Goal: Task Accomplishment & Management: Manage account settings

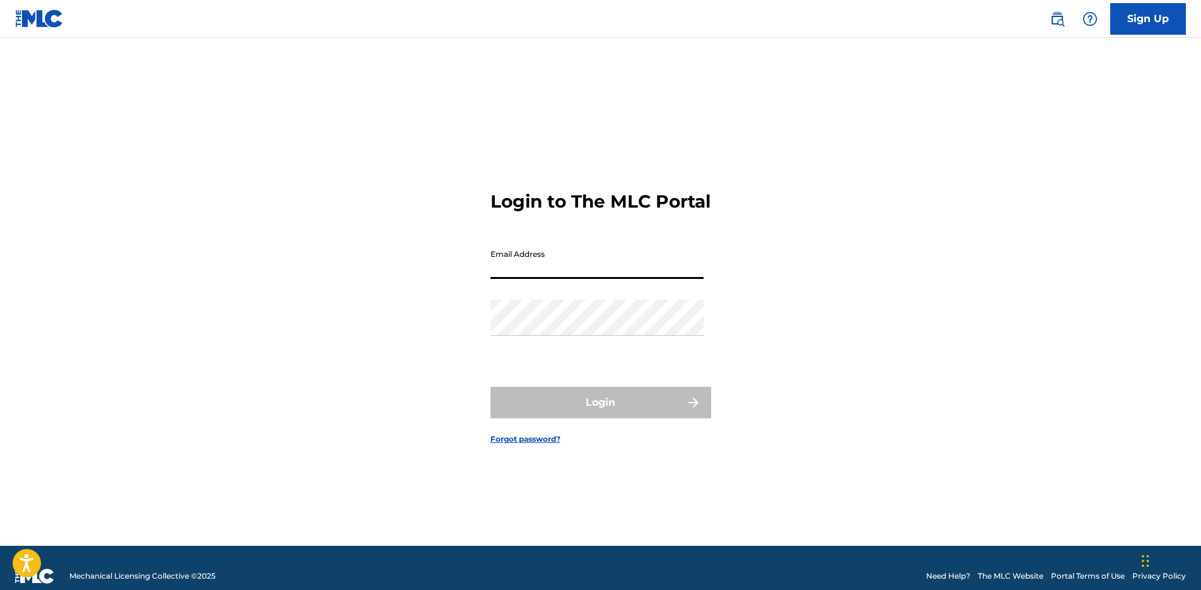
type input "[EMAIL_ADDRESS][DOMAIN_NAME]"
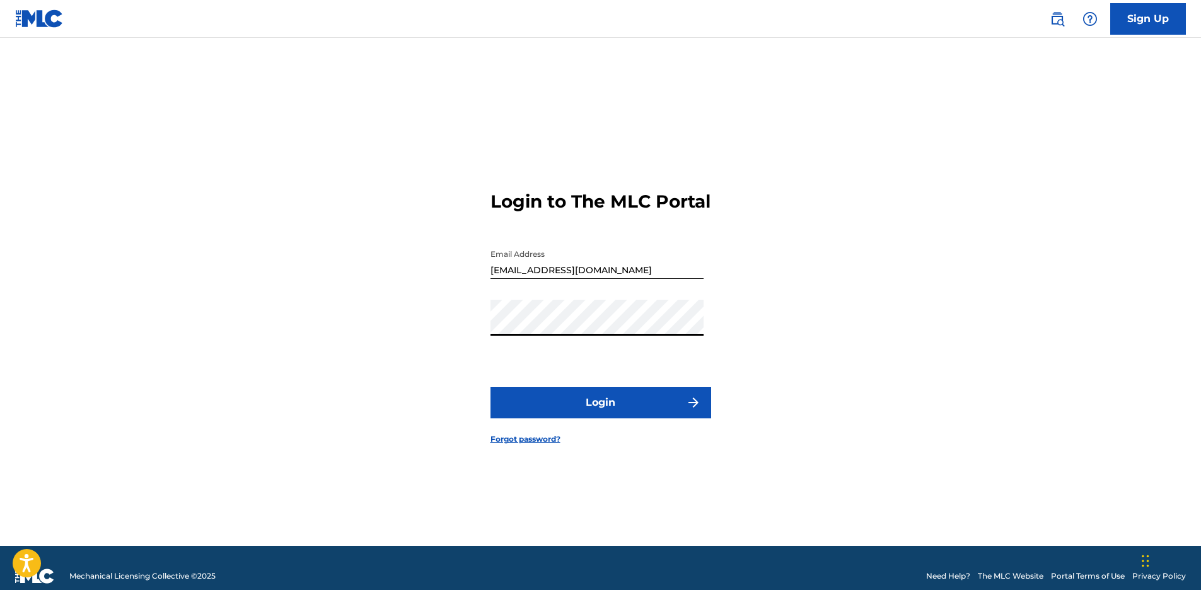
click at [609, 416] on button "Login" at bounding box center [601, 403] width 221 height 32
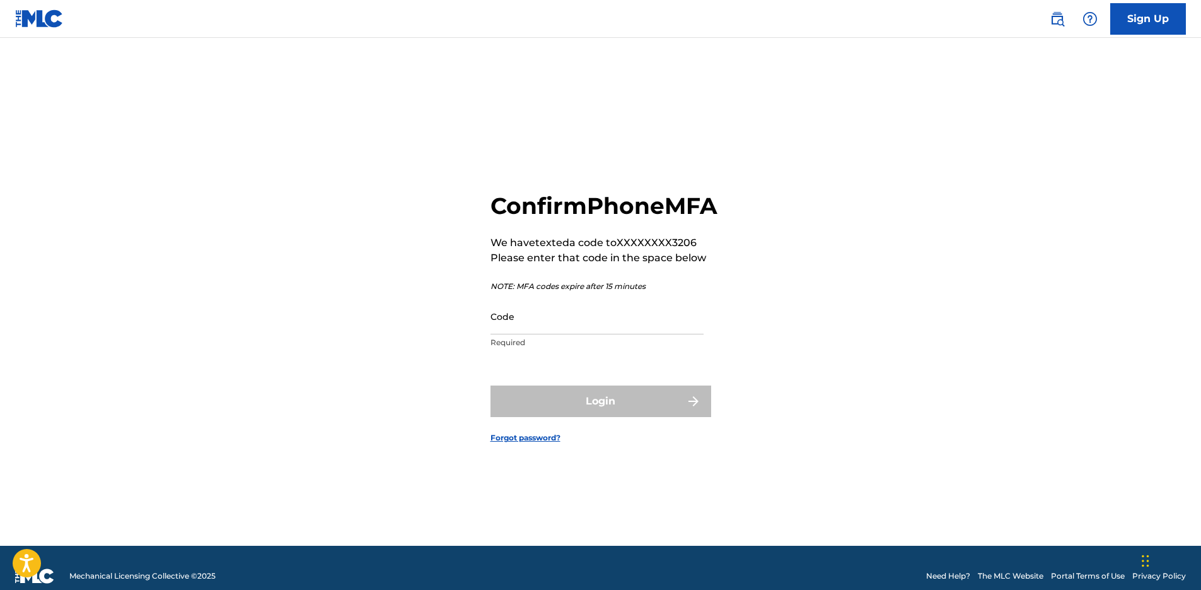
click at [530, 334] on input "Code" at bounding box center [597, 316] width 213 height 36
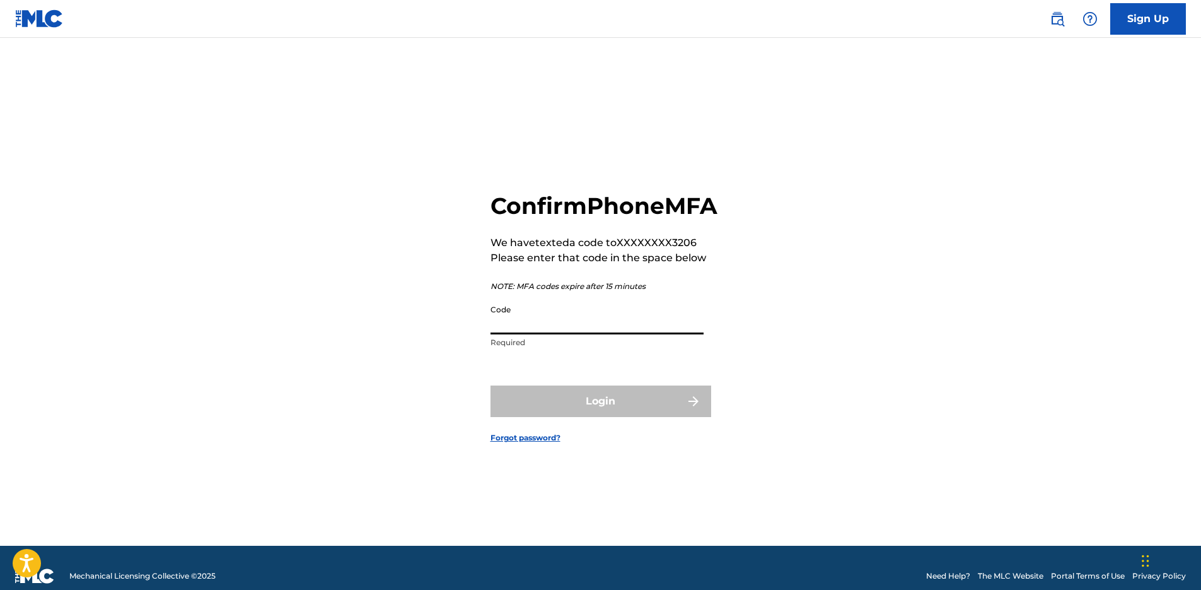
click at [530, 334] on input "Code" at bounding box center [597, 316] width 213 height 36
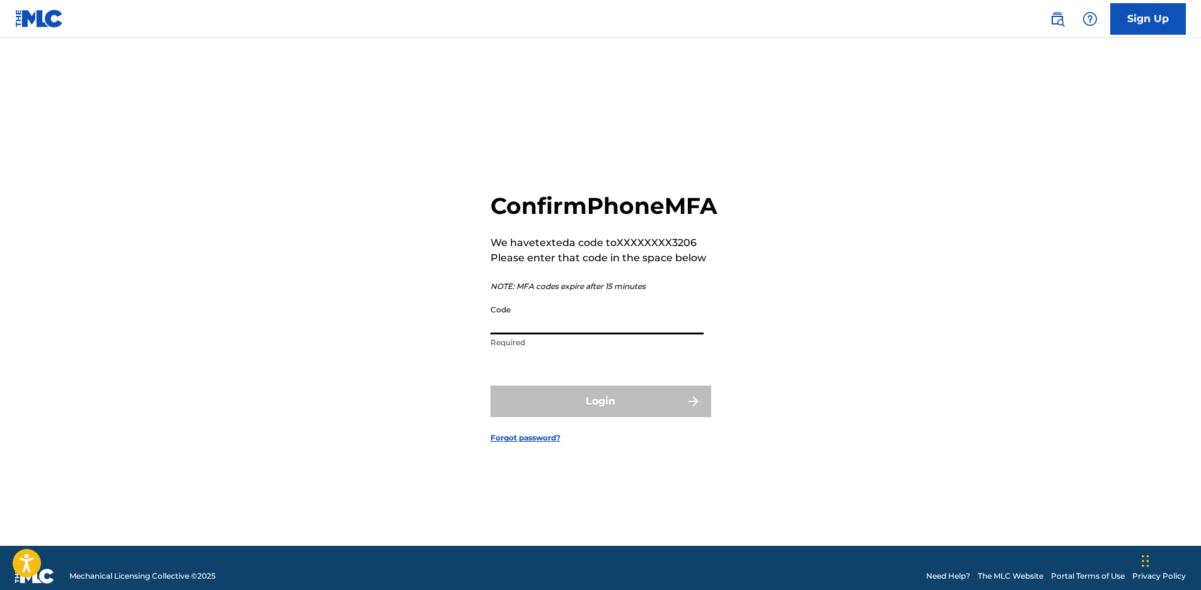
click at [530, 334] on input "Code" at bounding box center [597, 316] width 213 height 36
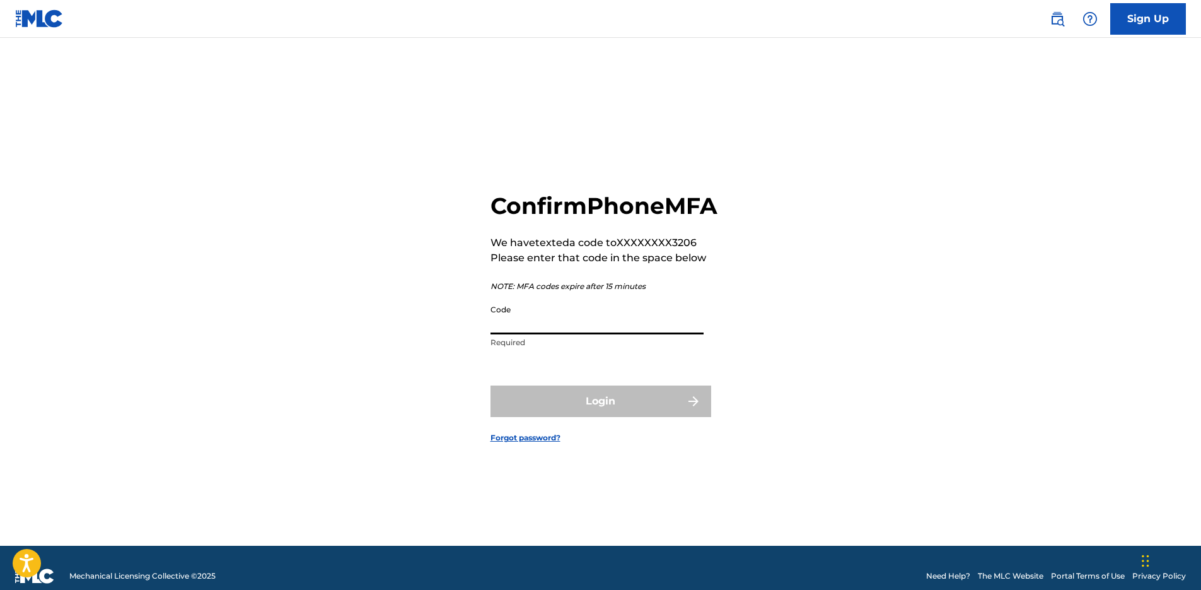
click at [530, 334] on input "Code" at bounding box center [597, 316] width 213 height 36
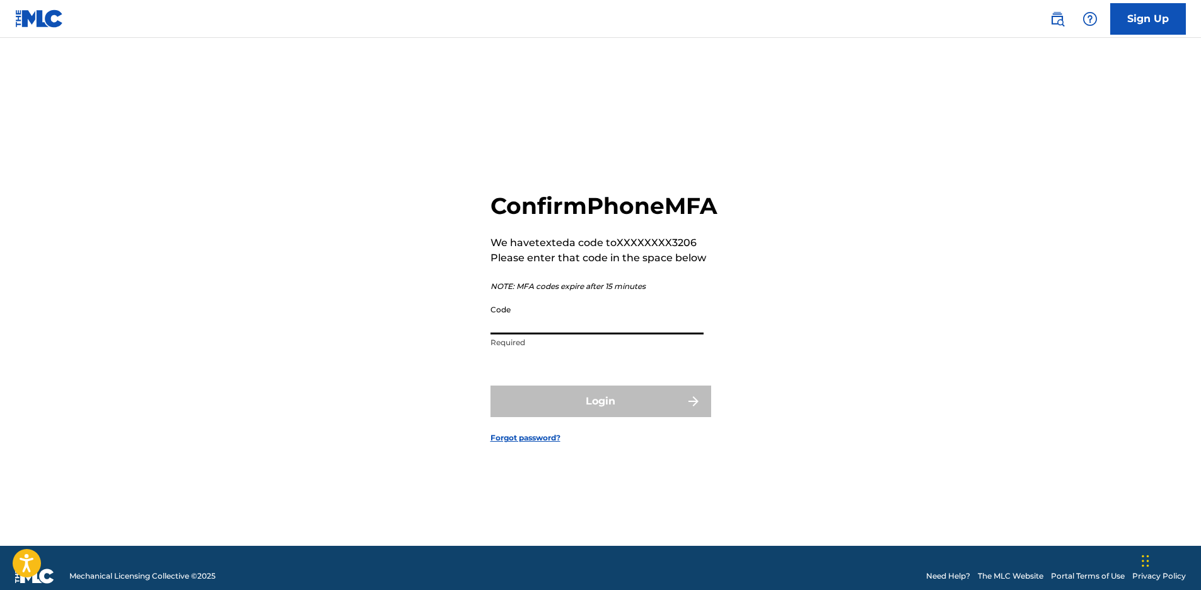
click at [530, 334] on input "Code" at bounding box center [597, 316] width 213 height 36
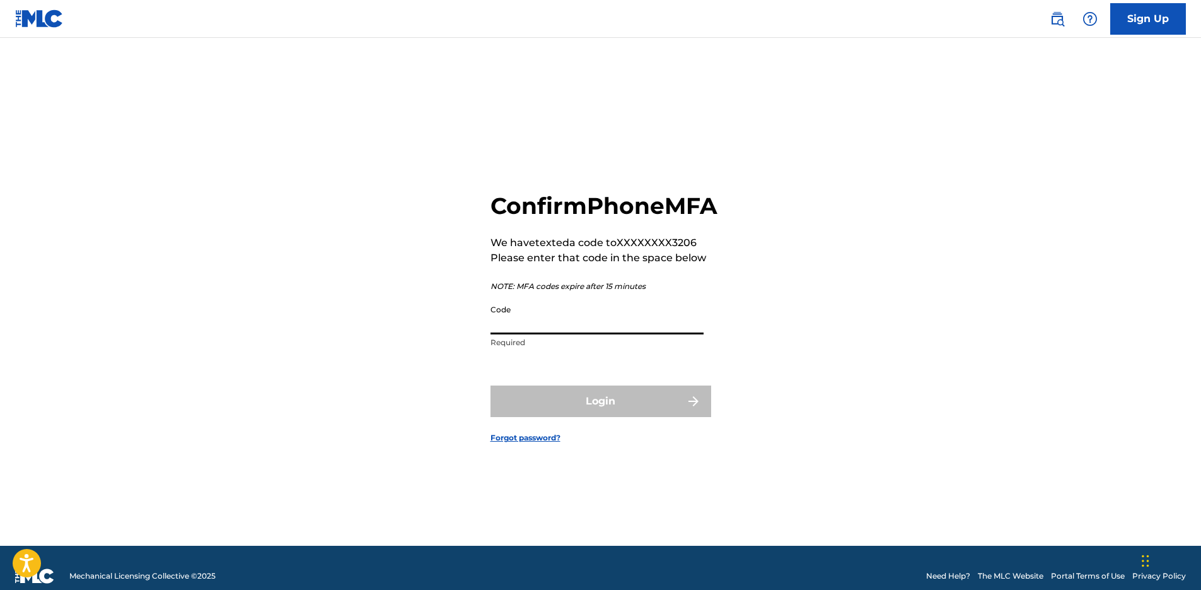
click at [530, 334] on input "Code" at bounding box center [597, 316] width 213 height 36
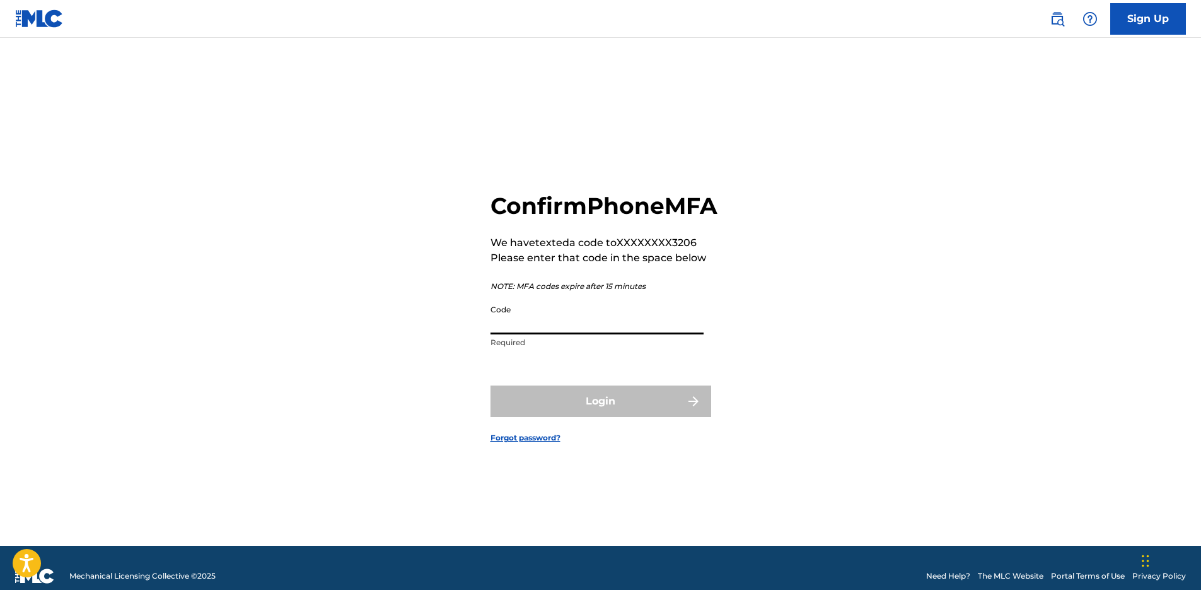
click at [530, 334] on input "Code" at bounding box center [597, 316] width 213 height 36
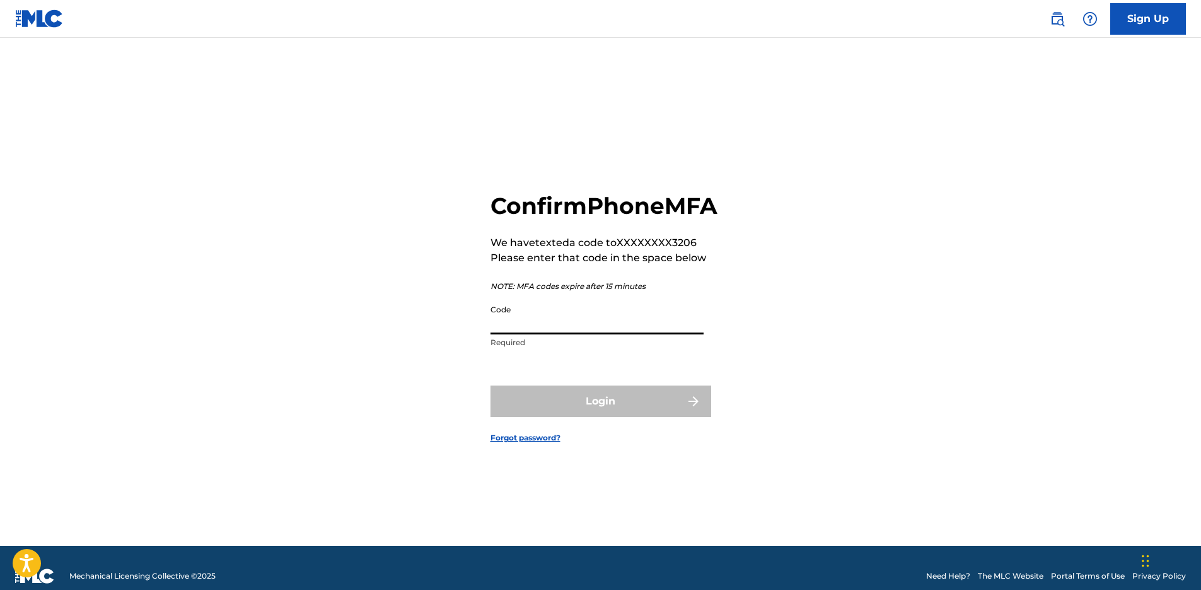
click at [530, 334] on input "Code" at bounding box center [597, 316] width 213 height 36
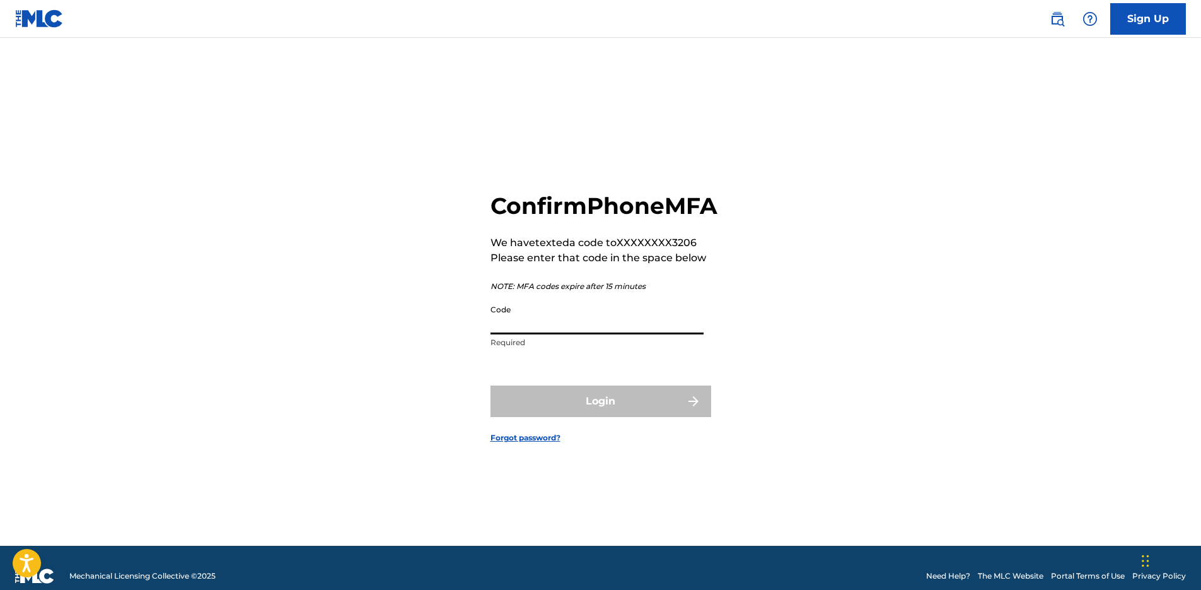
click at [530, 334] on input "Code" at bounding box center [597, 316] width 213 height 36
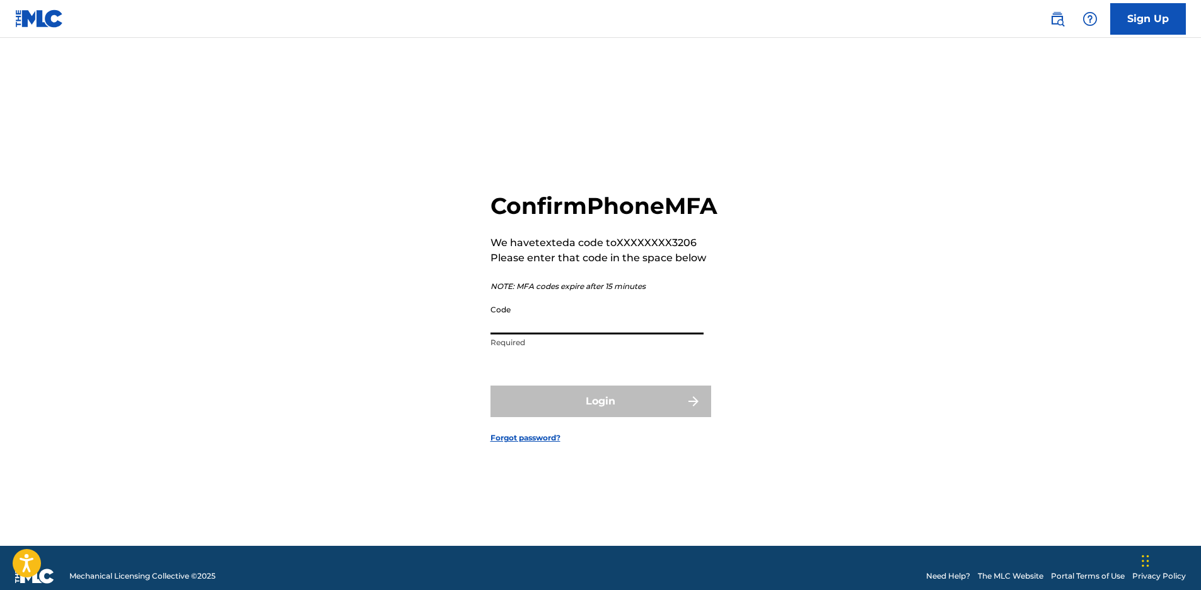
click at [530, 334] on input "Code" at bounding box center [597, 316] width 213 height 36
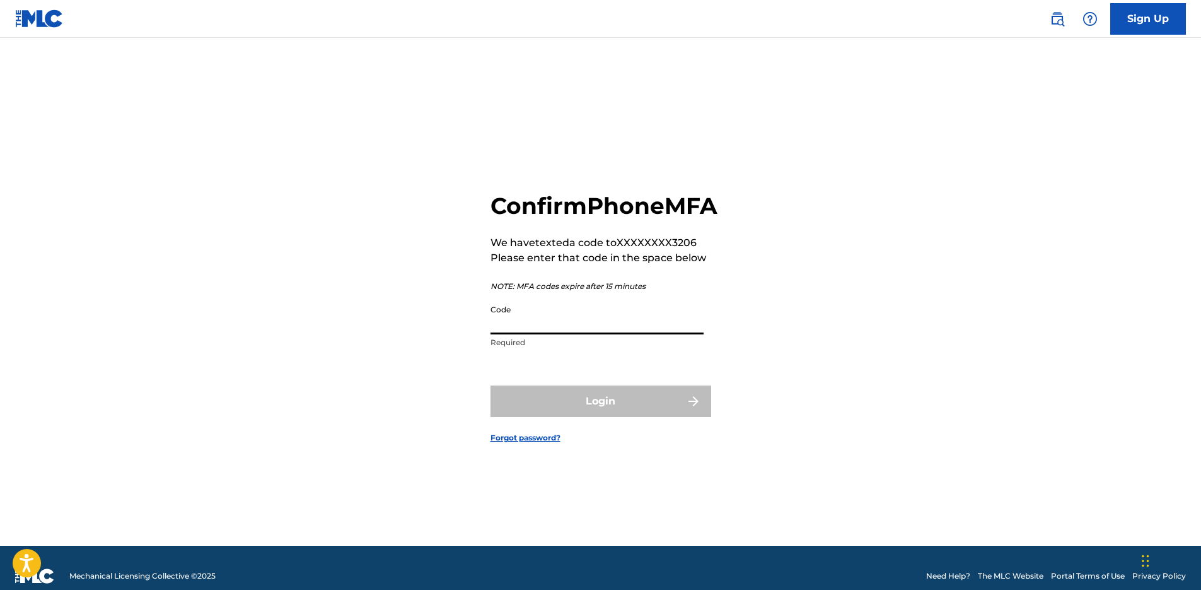
click at [530, 334] on input "Code" at bounding box center [597, 316] width 213 height 36
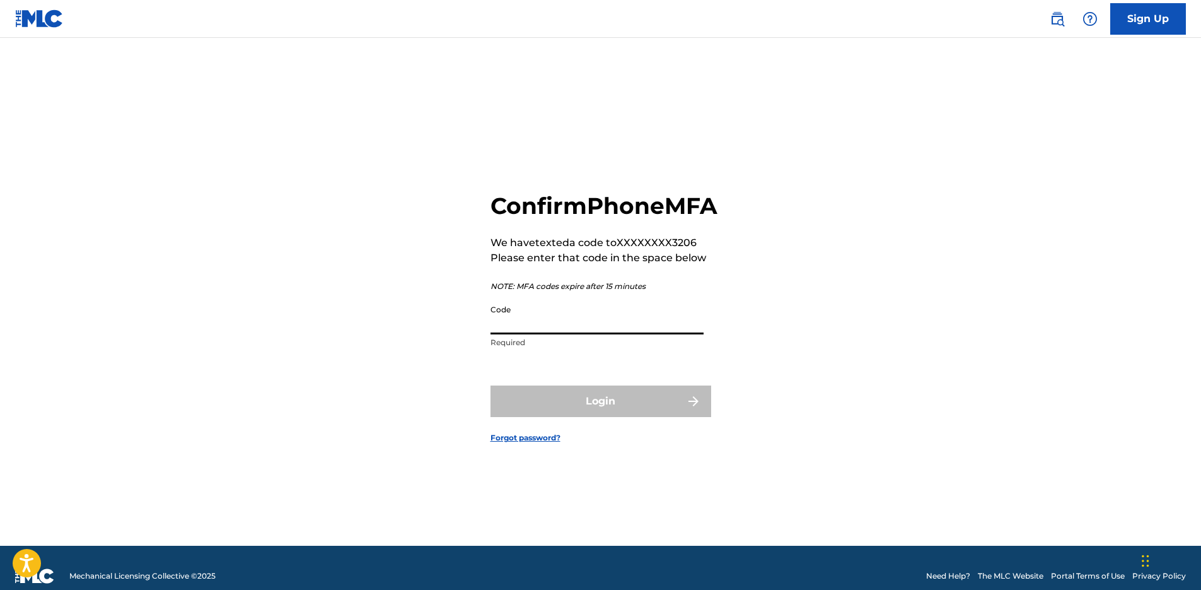
click at [530, 334] on input "Code" at bounding box center [597, 316] width 213 height 36
click at [622, 250] on p "We have texted a code to XXXXXXXX3206" at bounding box center [604, 242] width 227 height 15
drag, startPoint x: 622, startPoint y: 256, endPoint x: 696, endPoint y: 256, distance: 73.8
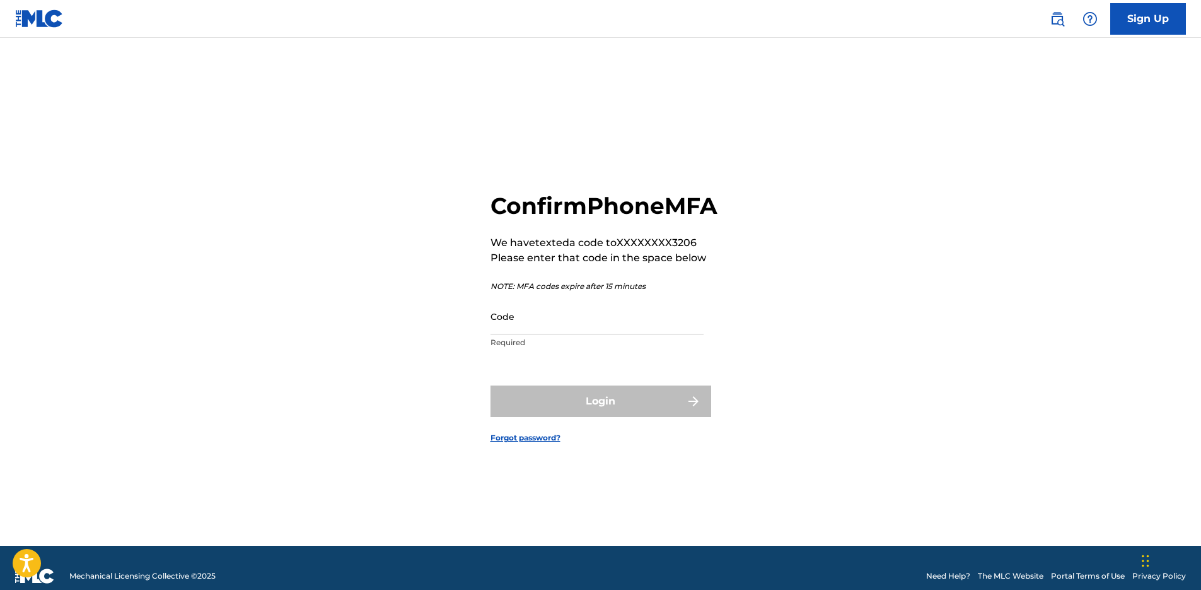
click at [696, 250] on p "We have texted a code to XXXXXXXX3206" at bounding box center [604, 242] width 227 height 15
click at [693, 250] on p "We have texted a code to XXXXXXXX3206" at bounding box center [604, 242] width 227 height 15
click at [513, 330] on input "Code" at bounding box center [597, 316] width 213 height 36
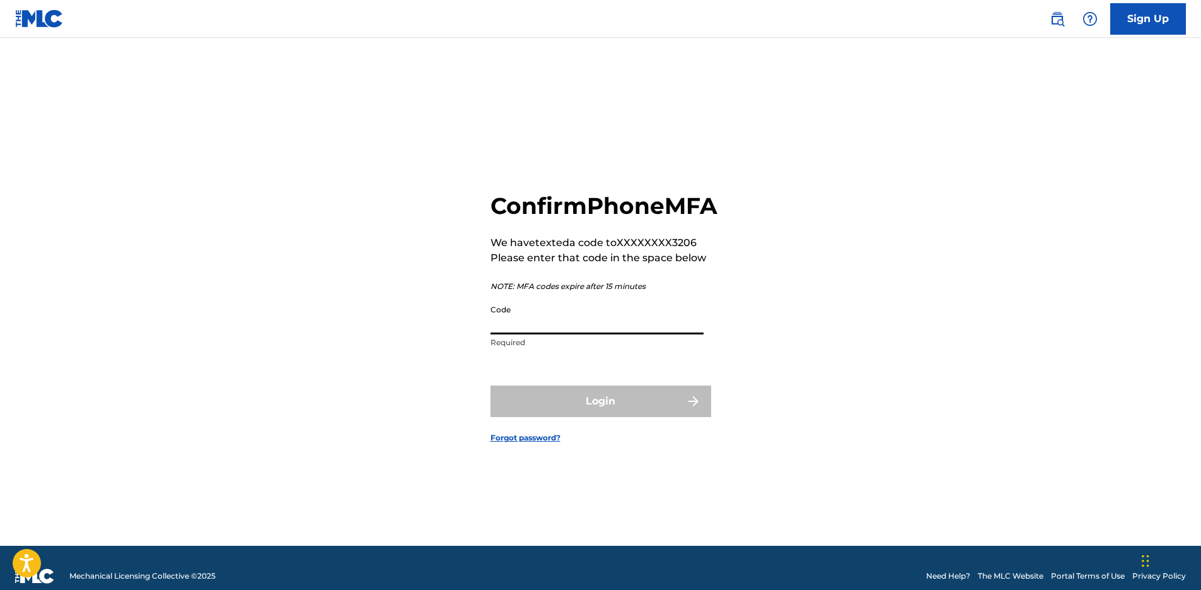
click at [513, 330] on input "Code" at bounding box center [597, 316] width 213 height 36
click at [523, 329] on input "Code" at bounding box center [597, 316] width 213 height 36
click at [527, 334] on input "Code" at bounding box center [597, 316] width 213 height 36
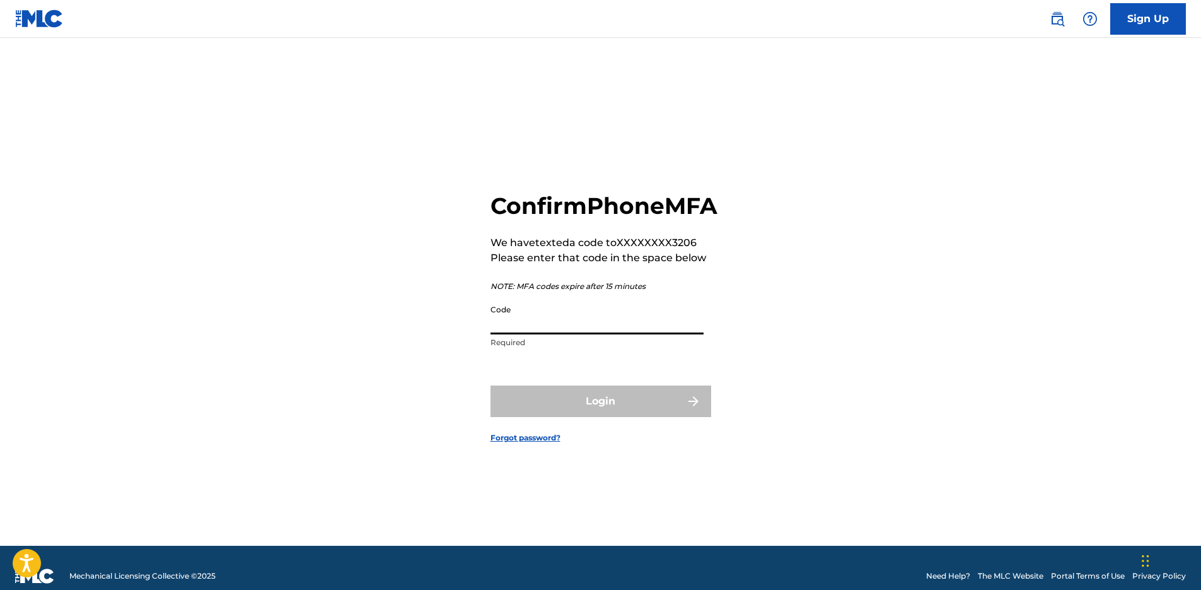
click at [505, 330] on input "Code" at bounding box center [597, 316] width 213 height 36
click at [501, 325] on input "Code" at bounding box center [597, 316] width 213 height 36
click at [511, 334] on input "Code" at bounding box center [597, 316] width 213 height 36
paste input "637744"
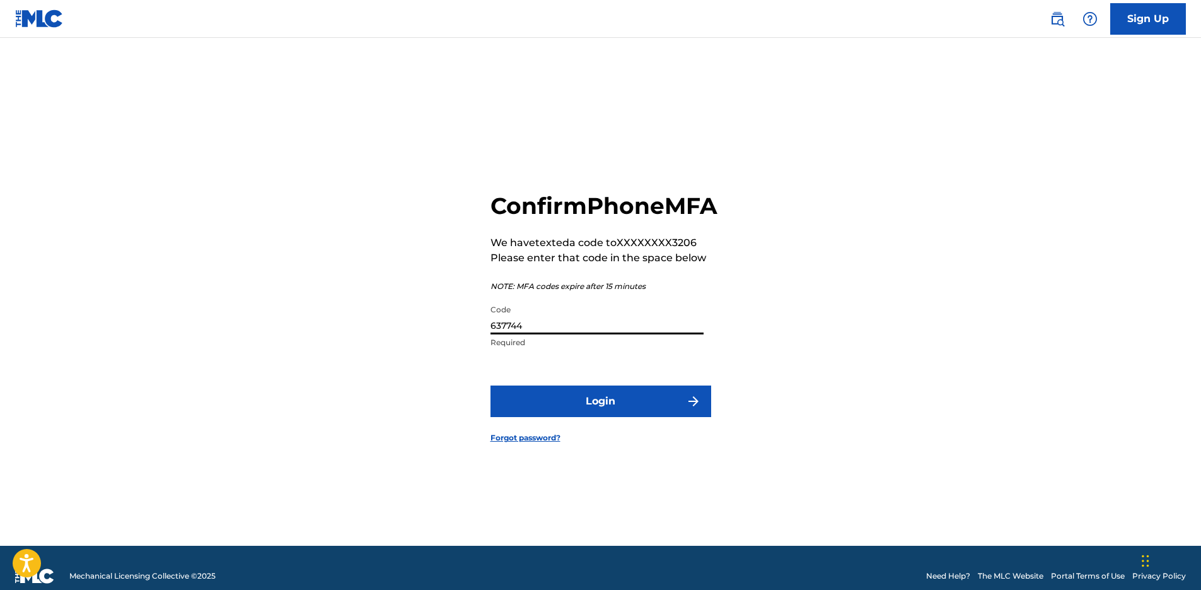
type input "637744"
click at [523, 406] on button "Login" at bounding box center [601, 401] width 221 height 32
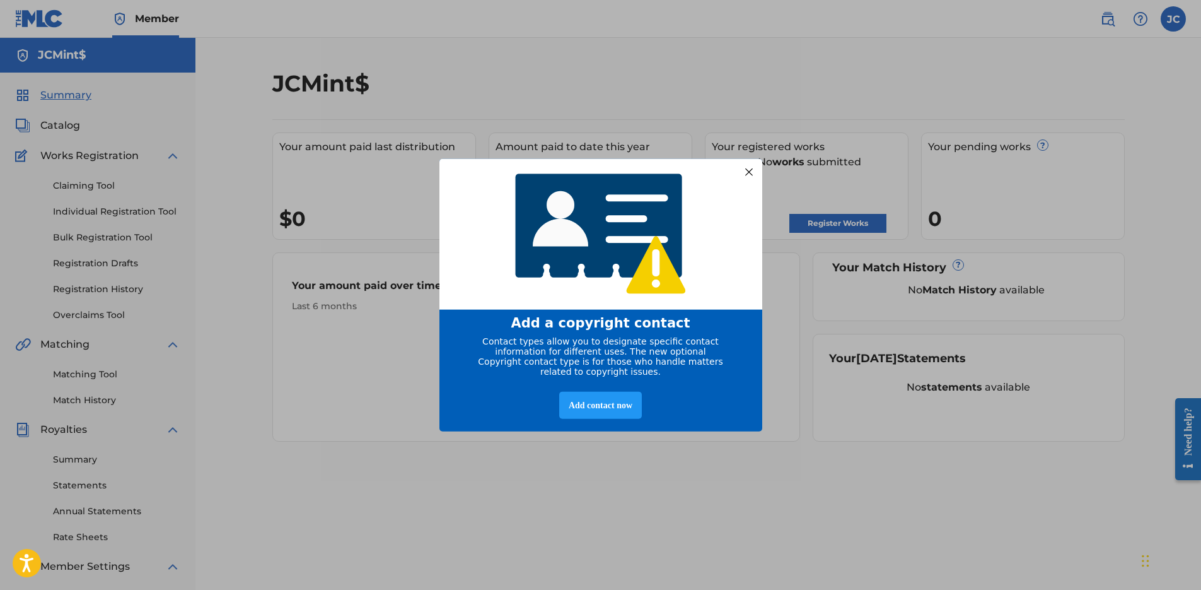
click at [747, 166] on div at bounding box center [748, 171] width 16 height 16
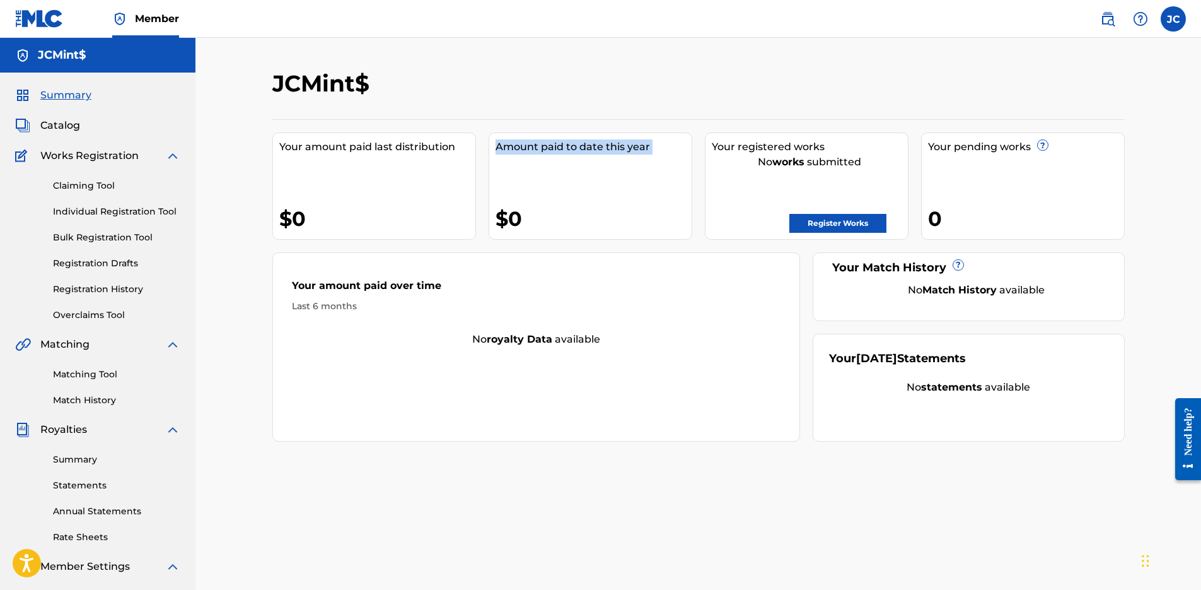
drag, startPoint x: 317, startPoint y: 209, endPoint x: 523, endPoint y: 209, distance: 206.2
click at [498, 215] on div "Your amount paid last distribution $0 Amount paid to date this year $0 Your reg…" at bounding box center [698, 280] width 853 height 322
click at [523, 209] on div "$0" at bounding box center [594, 218] width 196 height 28
click at [96, 530] on div "Summary Statements Annual Statements Rate Sheets" at bounding box center [97, 490] width 165 height 107
click at [95, 533] on link "Rate Sheets" at bounding box center [116, 536] width 127 height 13
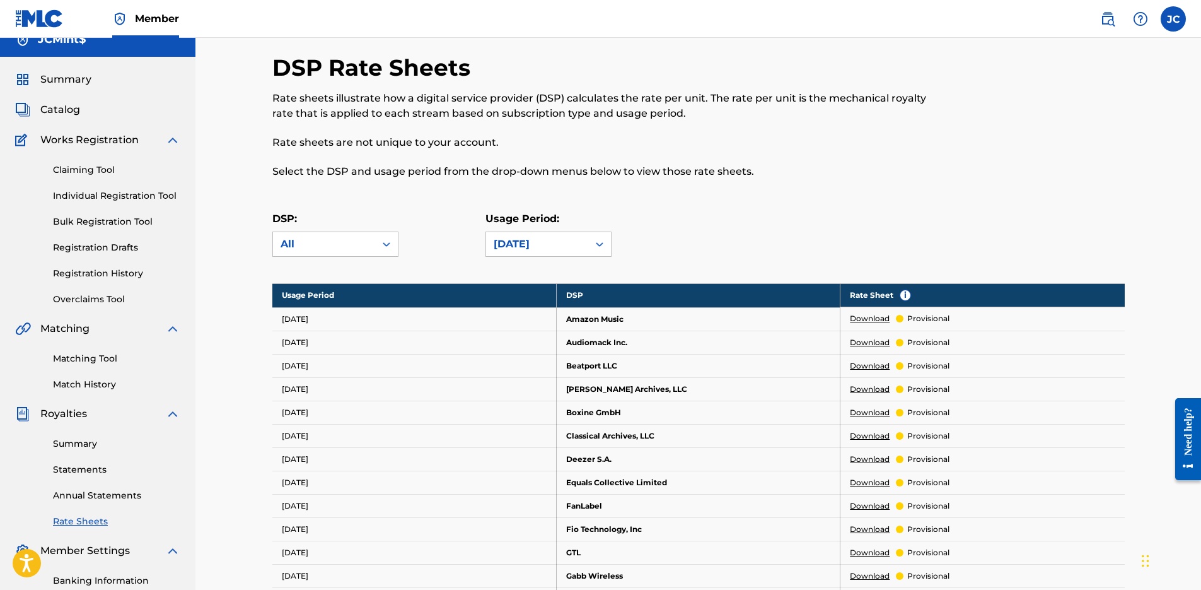
scroll to position [76, 0]
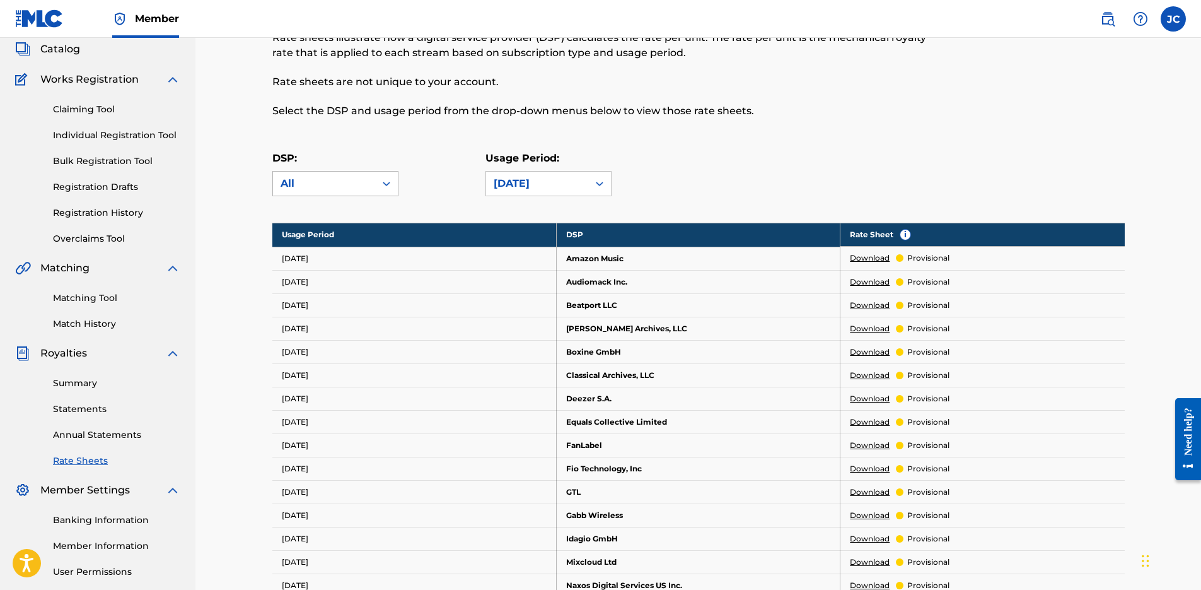
click at [368, 180] on div "All" at bounding box center [324, 184] width 102 height 24
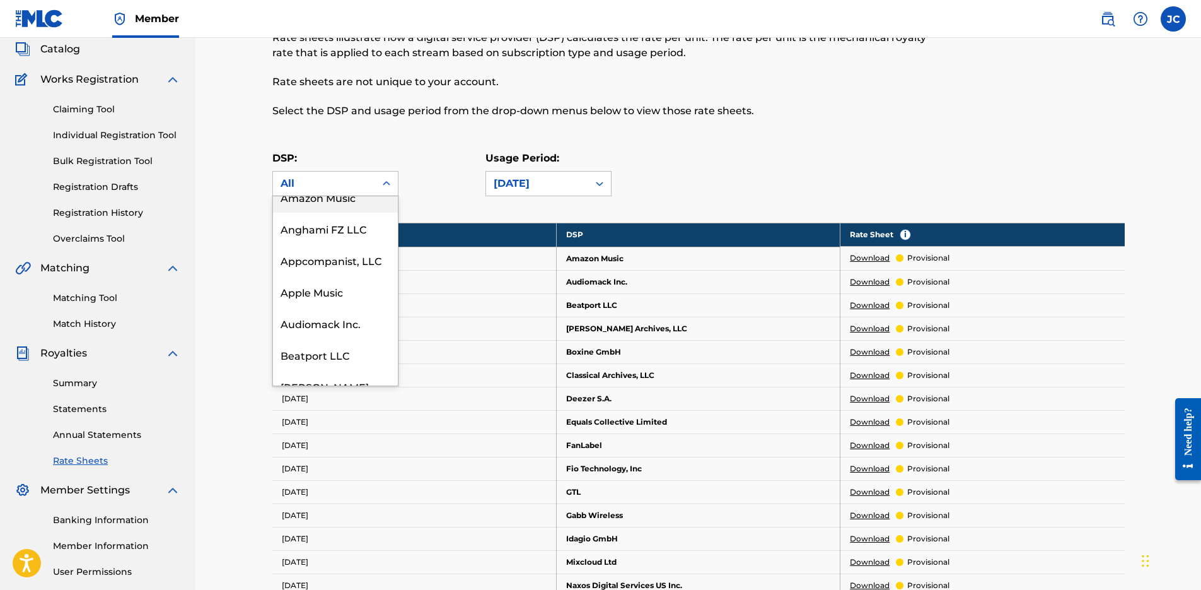
scroll to position [158, 0]
click at [337, 239] on div "Apple Music" at bounding box center [335, 227] width 125 height 32
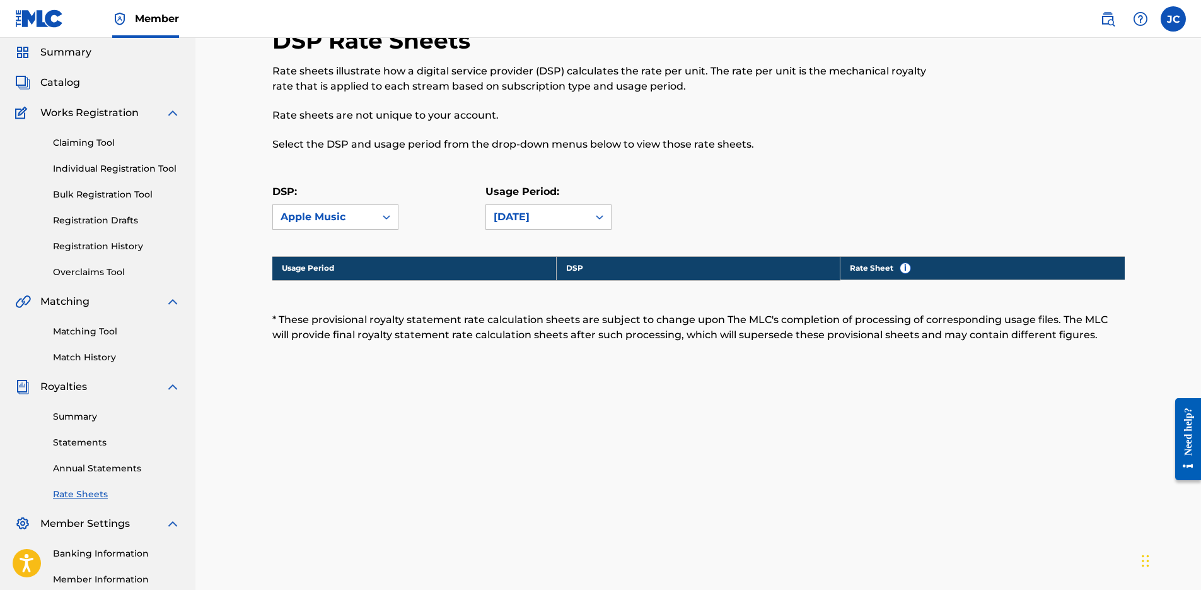
scroll to position [0, 0]
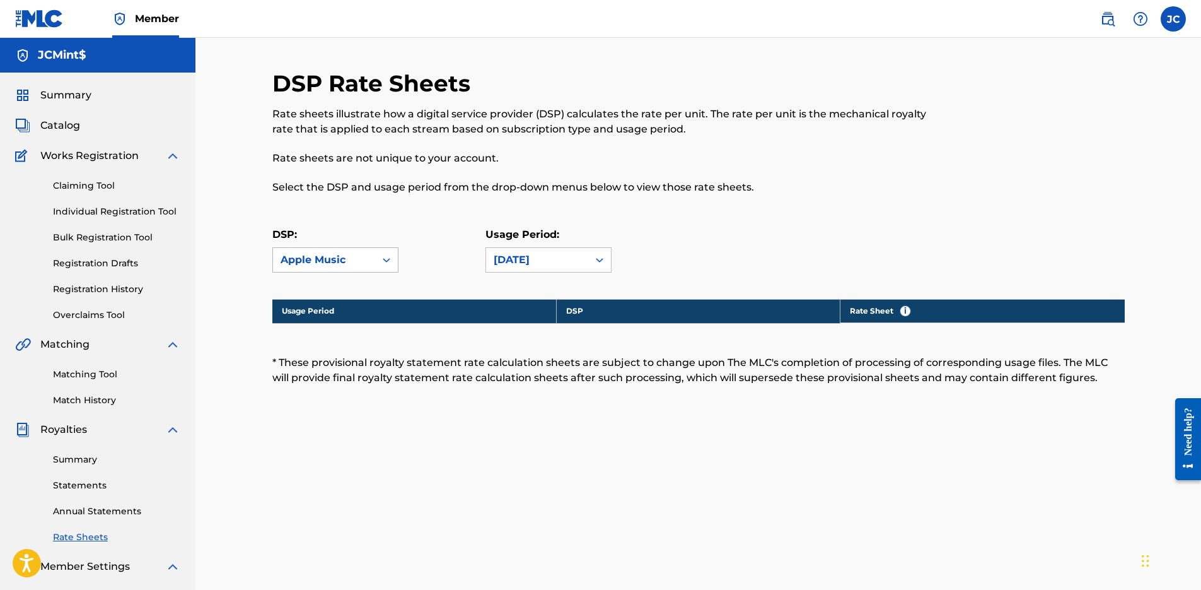
click at [356, 267] on div "Apple Music" at bounding box center [324, 260] width 102 height 24
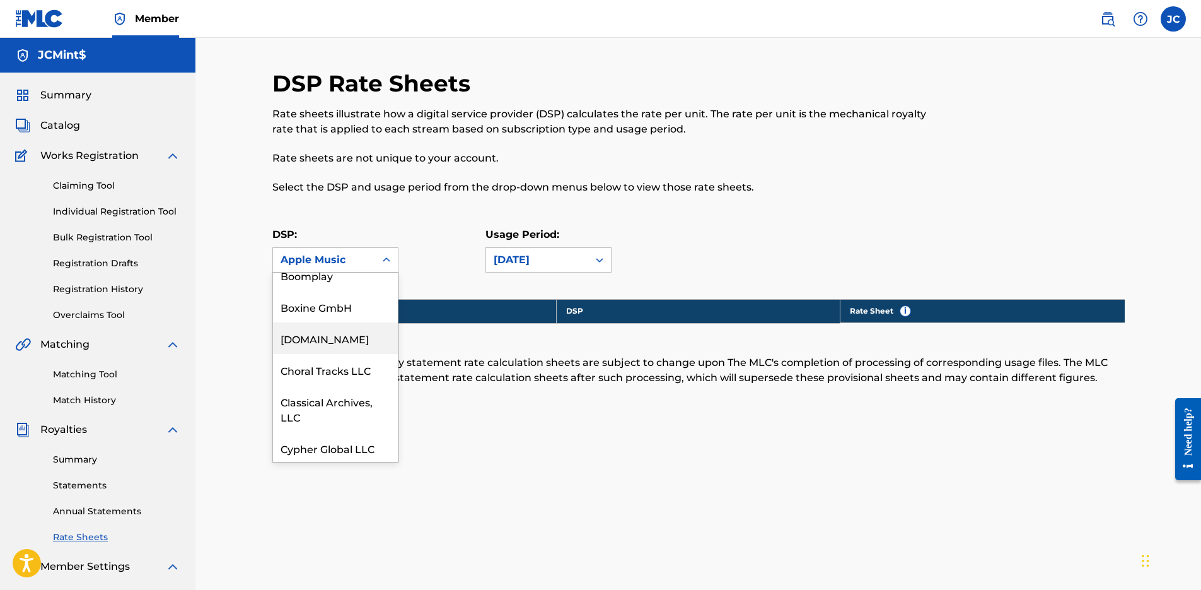
scroll to position [477, 0]
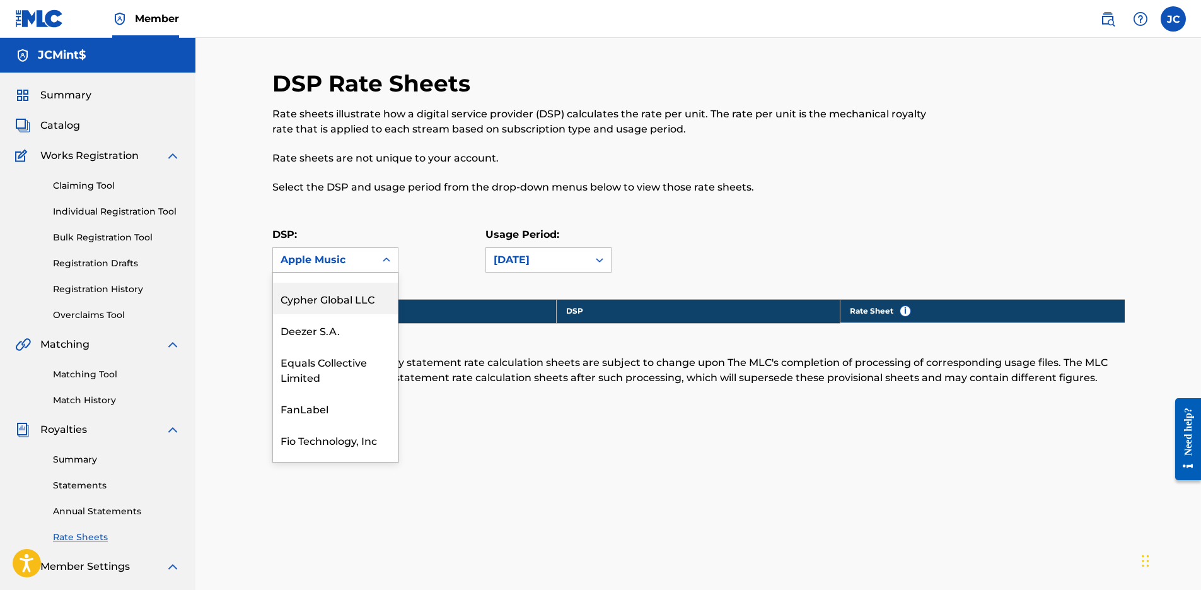
click at [457, 242] on div "DSP: Cypher Global LLC, 15 of 73. 73 results available. Use Up and Down to choo…" at bounding box center [378, 249] width 213 height 45
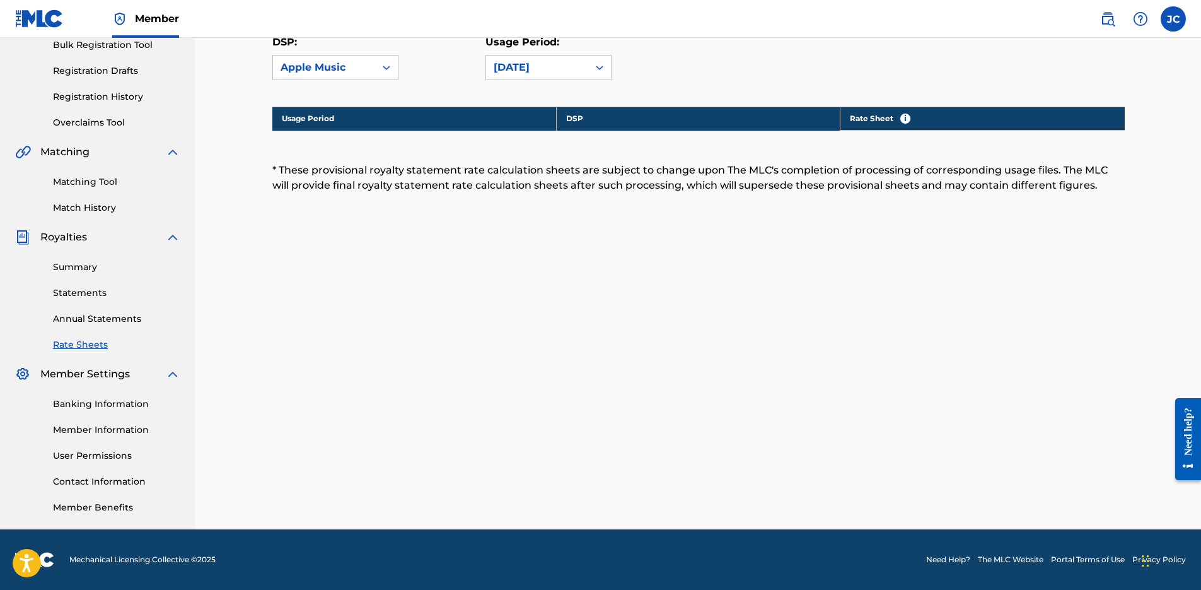
scroll to position [0, 0]
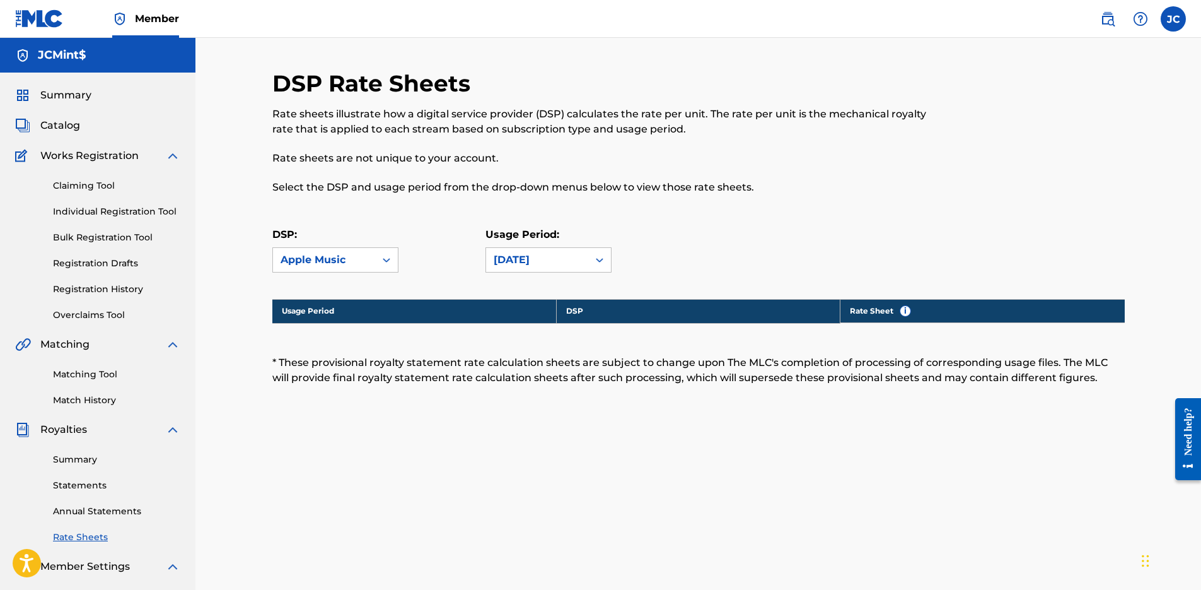
click at [78, 55] on h5 "JCMint$" at bounding box center [62, 55] width 48 height 15
click at [1184, 24] on label at bounding box center [1173, 18] width 25 height 25
click at [1174, 19] on input "[PERSON_NAME] [EMAIL_ADDRESS][DOMAIN_NAME] Notification Preferences Profile Log…" at bounding box center [1174, 19] width 0 height 0
click at [1047, 157] on link "Profile" at bounding box center [1049, 156] width 25 height 11
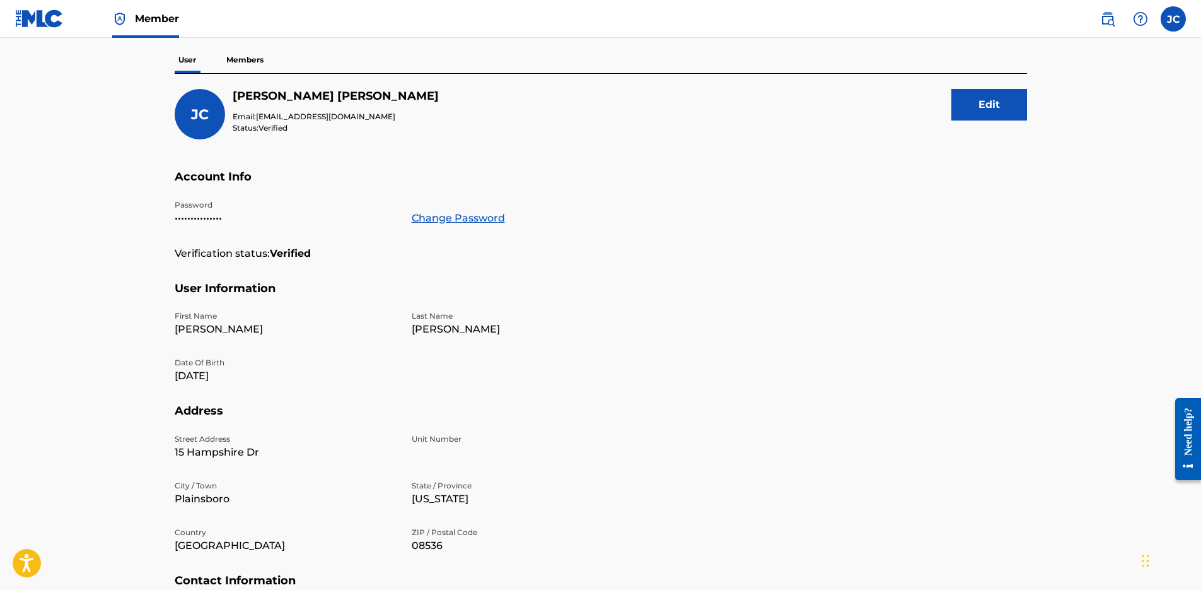
scroll to position [44, 0]
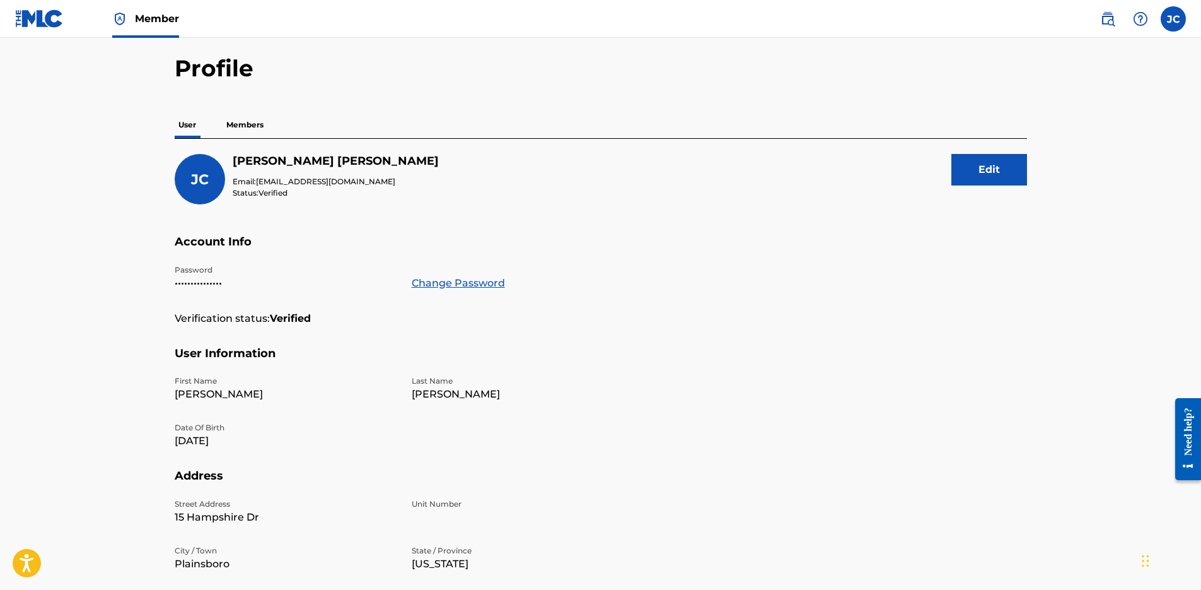
click at [982, 165] on button "Edit" at bounding box center [990, 170] width 76 height 32
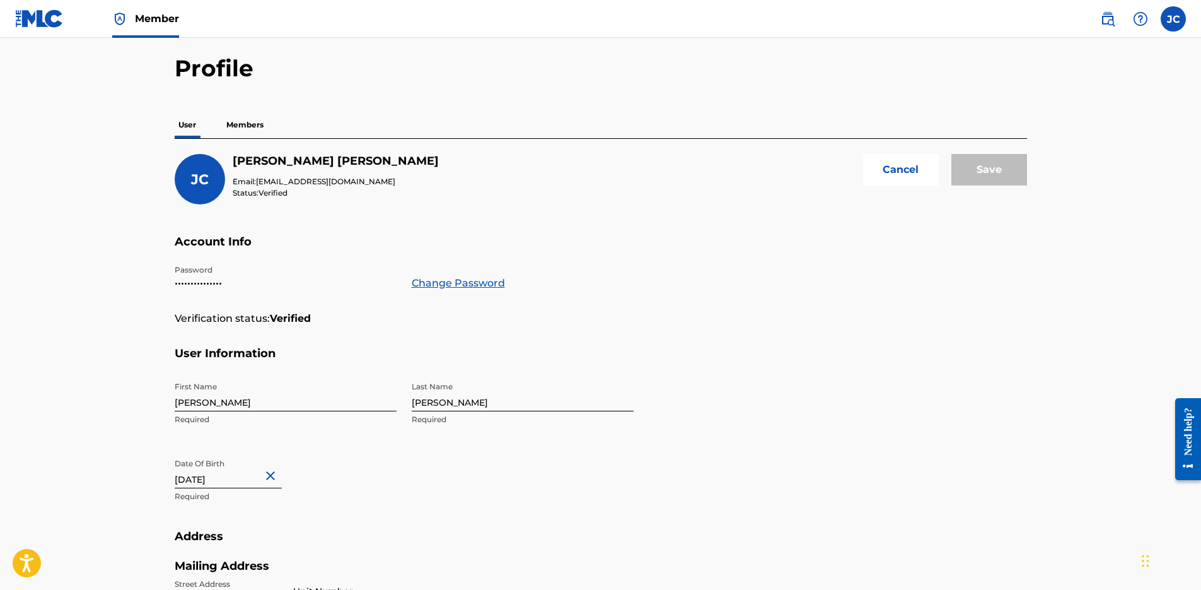
scroll to position [141, 0]
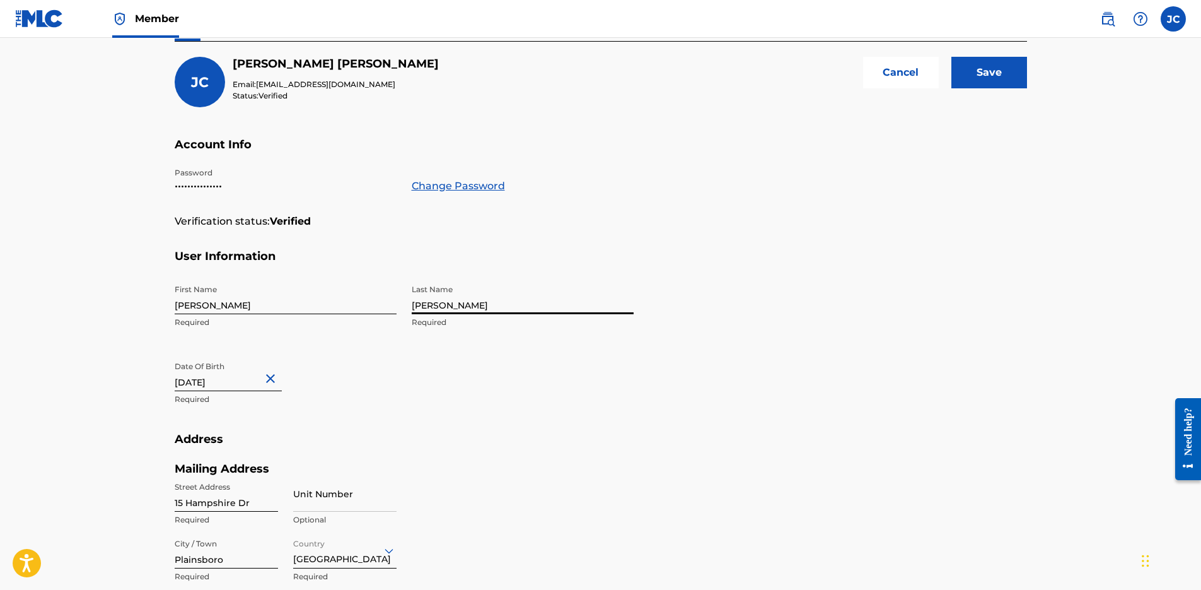
type input "[PERSON_NAME]"
click at [985, 82] on input "Save" at bounding box center [990, 73] width 76 height 32
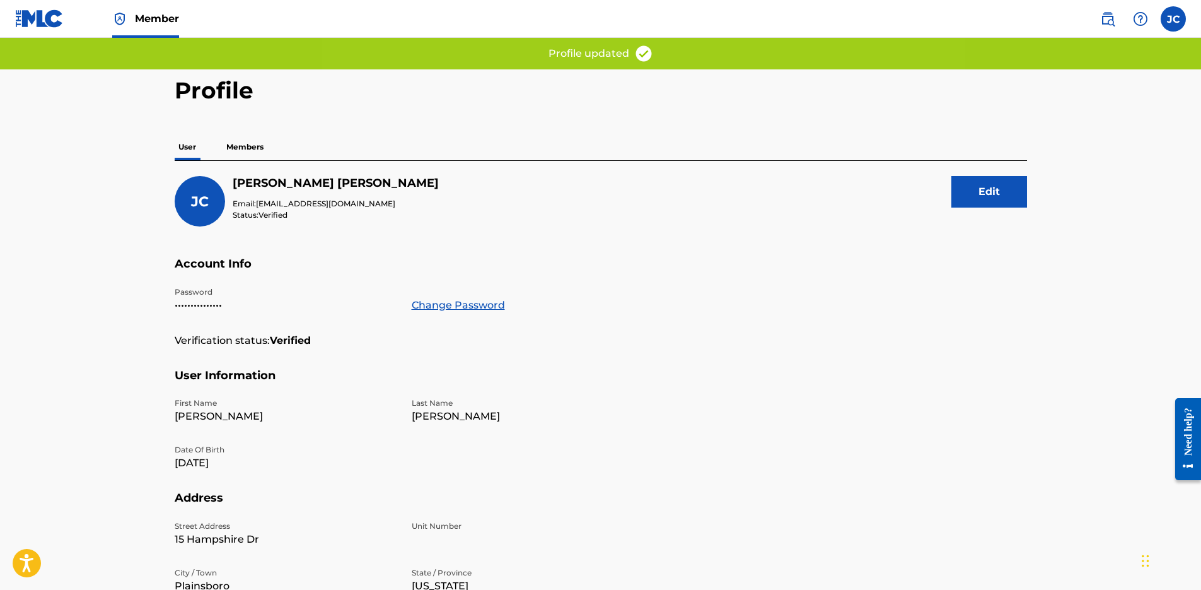
scroll to position [6, 0]
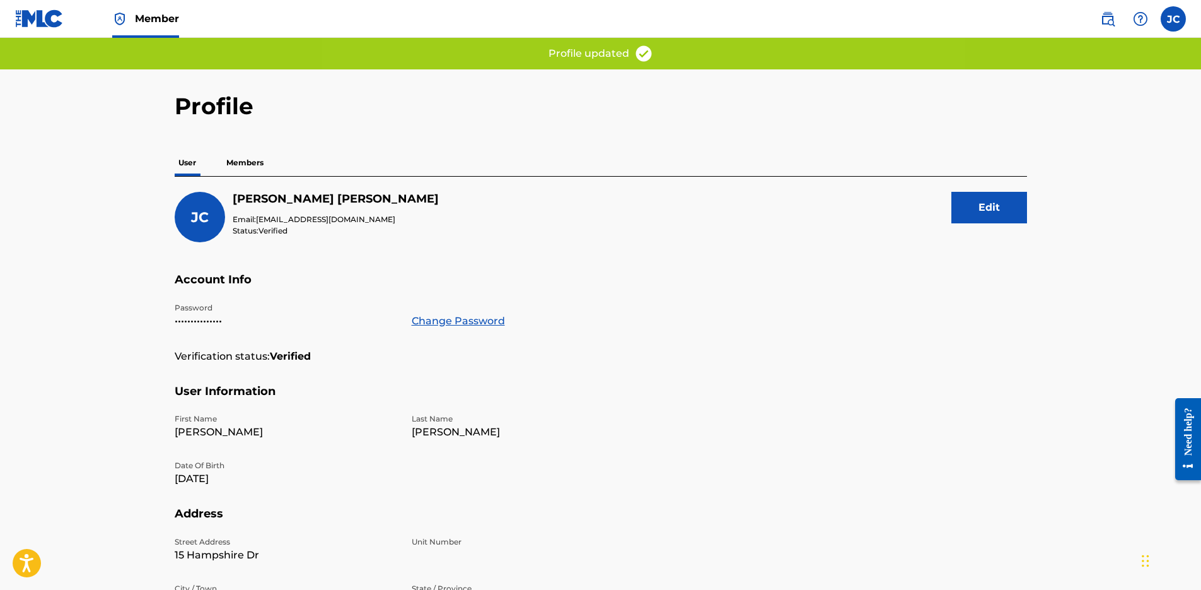
click at [245, 155] on p "Members" at bounding box center [245, 162] width 45 height 26
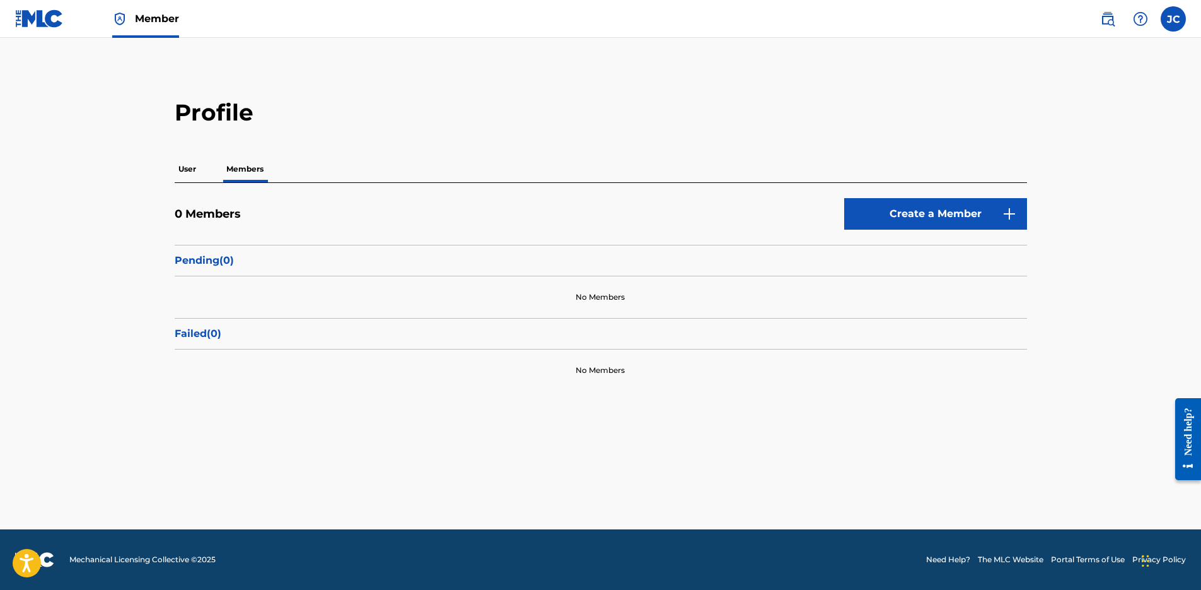
click at [192, 173] on p "User" at bounding box center [187, 169] width 25 height 26
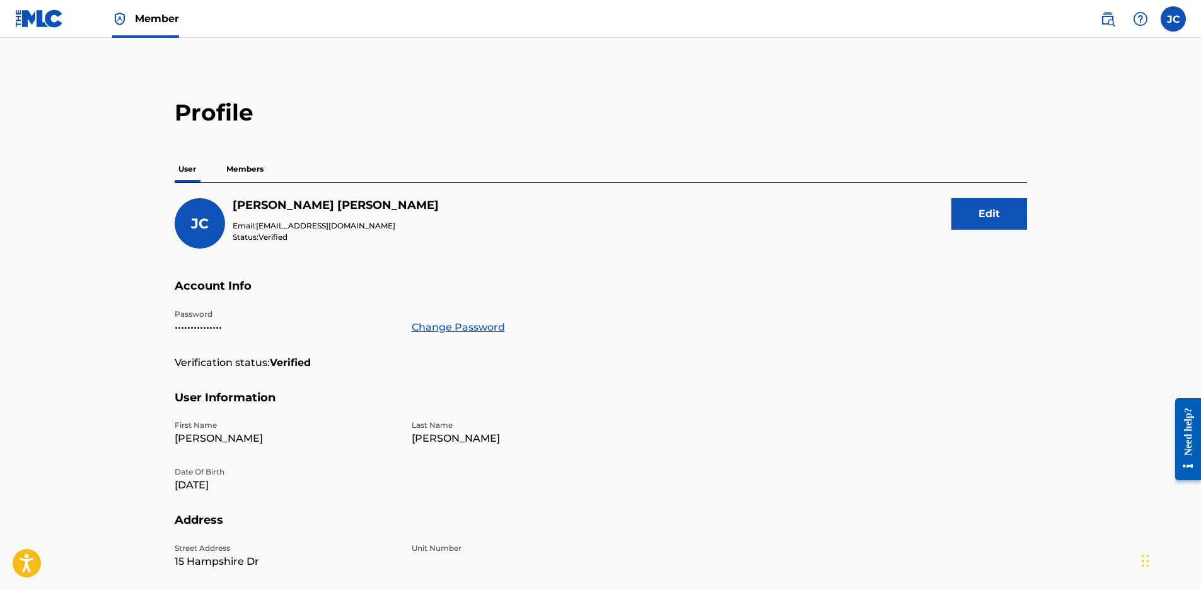
click at [232, 170] on p "Members" at bounding box center [245, 169] width 45 height 26
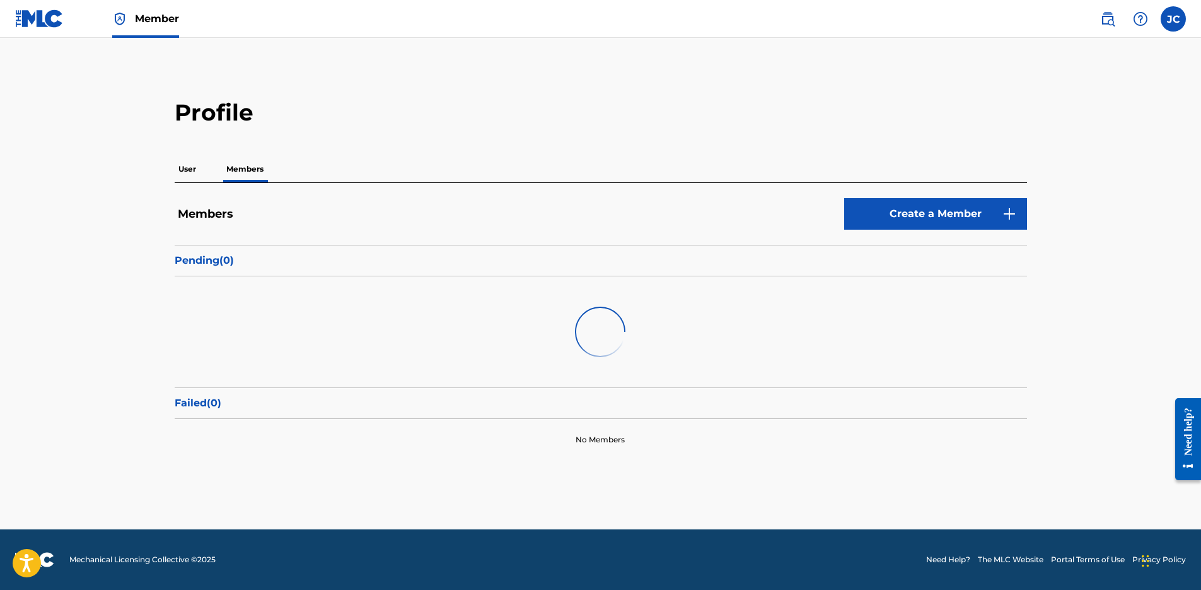
click at [197, 169] on p "User" at bounding box center [187, 169] width 25 height 26
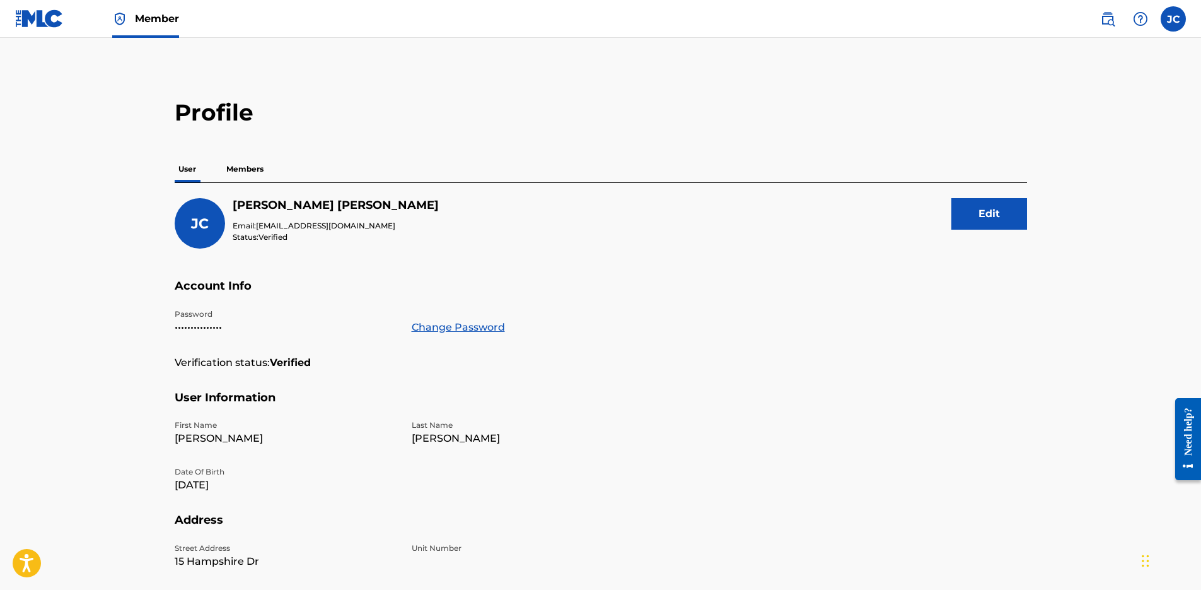
click at [233, 166] on p "Members" at bounding box center [245, 169] width 45 height 26
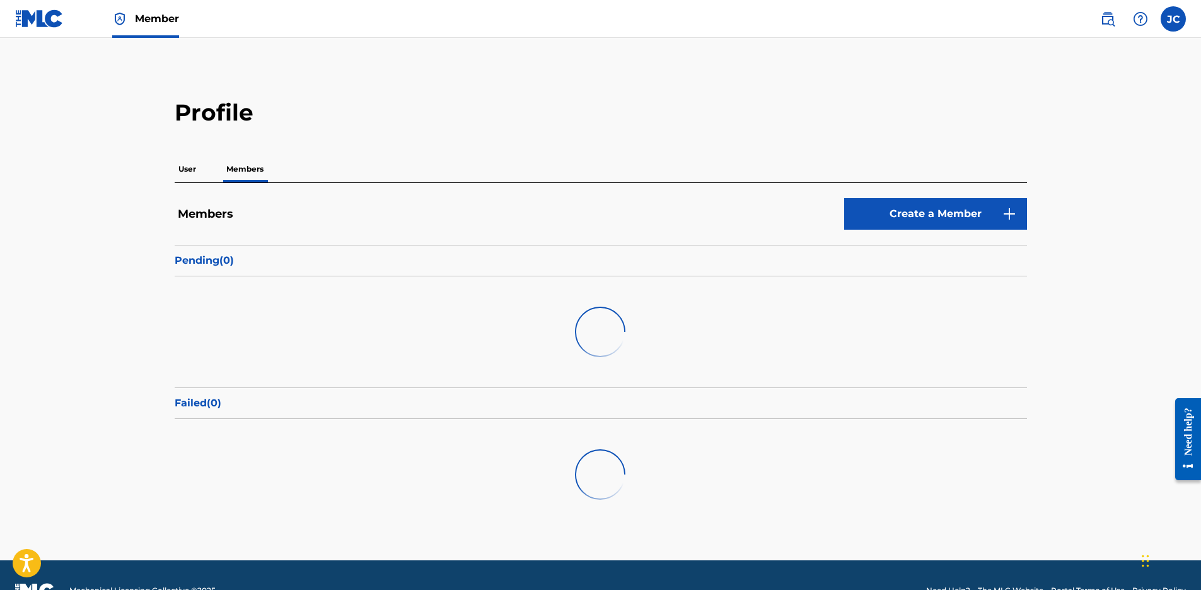
click at [198, 166] on p "User" at bounding box center [187, 169] width 25 height 26
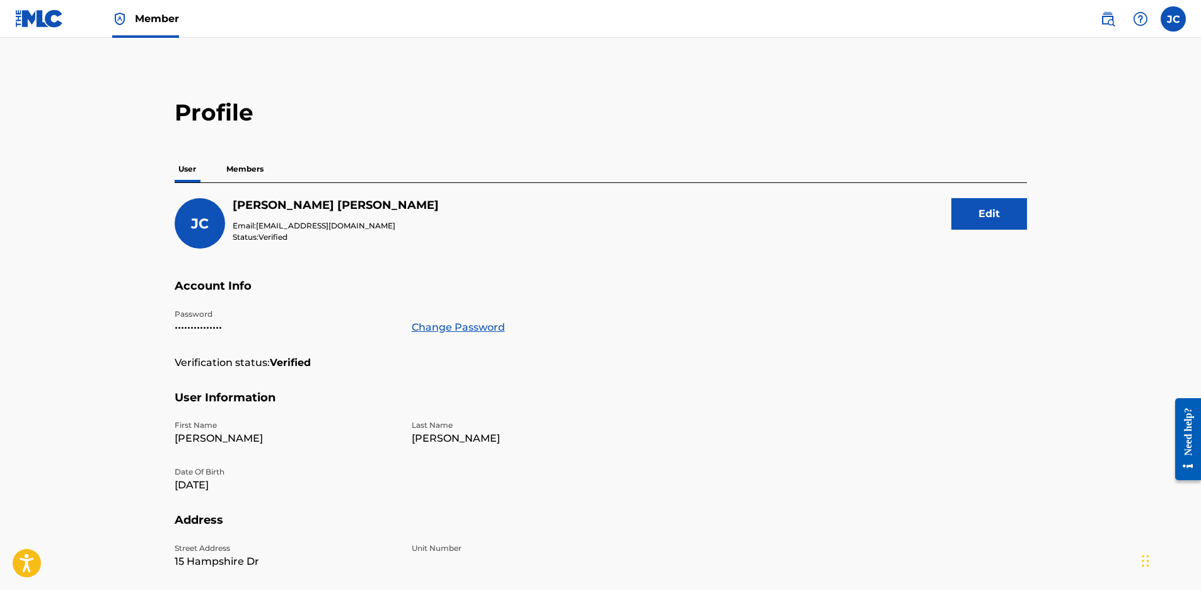
click at [259, 167] on p "Members" at bounding box center [245, 169] width 45 height 26
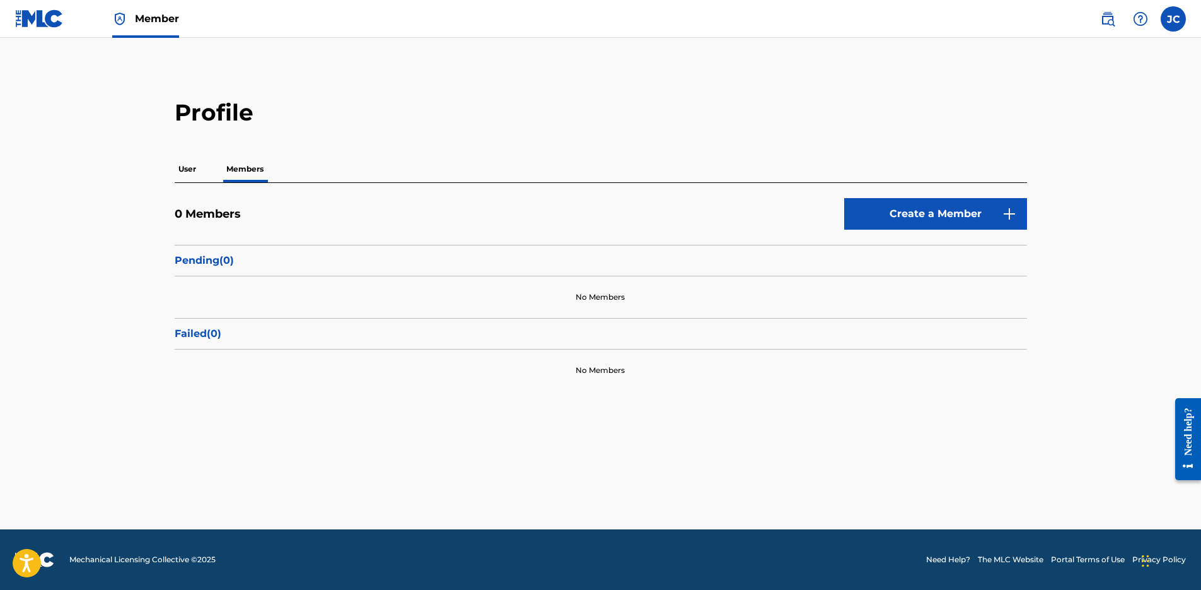
click at [188, 172] on p "User" at bounding box center [187, 169] width 25 height 26
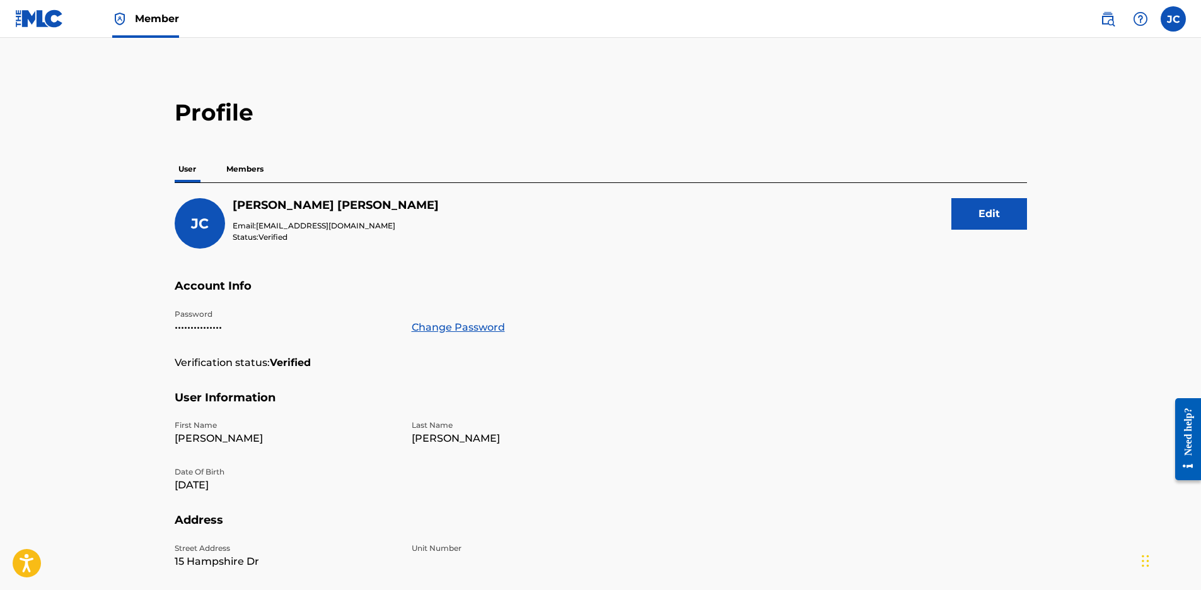
click at [187, 172] on p "User" at bounding box center [187, 169] width 25 height 26
click at [224, 168] on p "Members" at bounding box center [245, 169] width 45 height 26
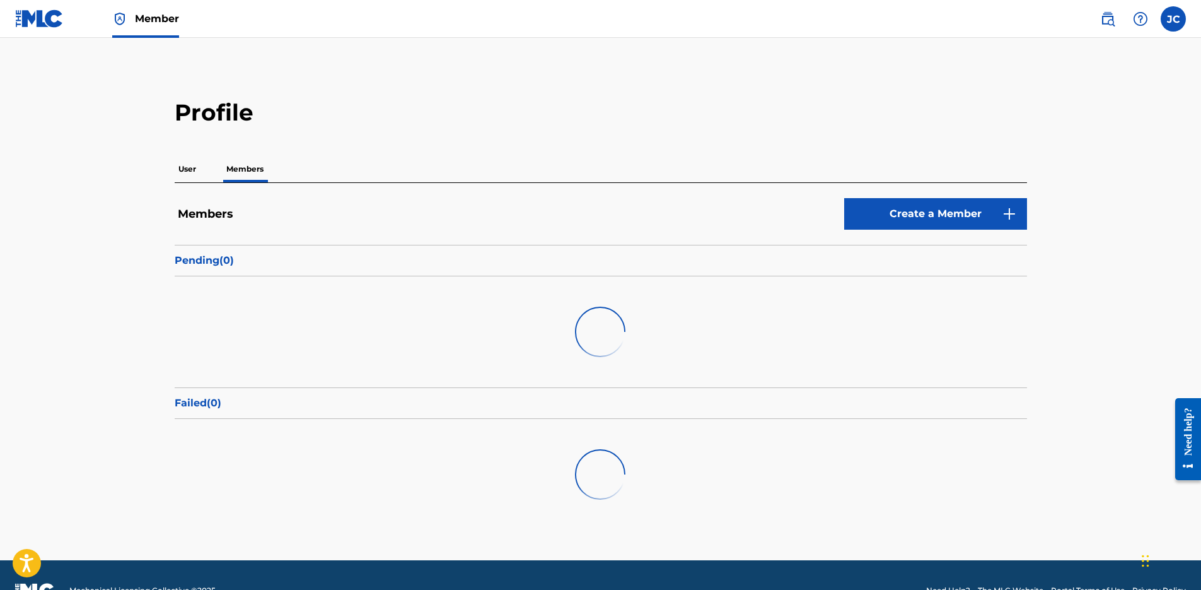
click at [180, 170] on p "User" at bounding box center [187, 169] width 25 height 26
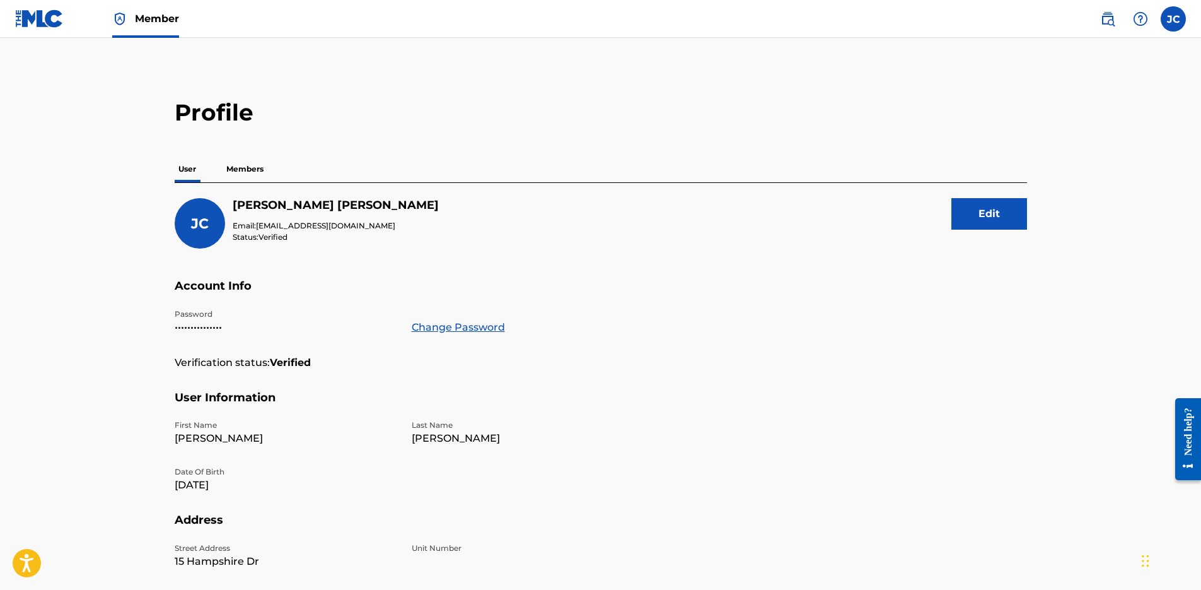
click at [250, 172] on p "Members" at bounding box center [245, 169] width 45 height 26
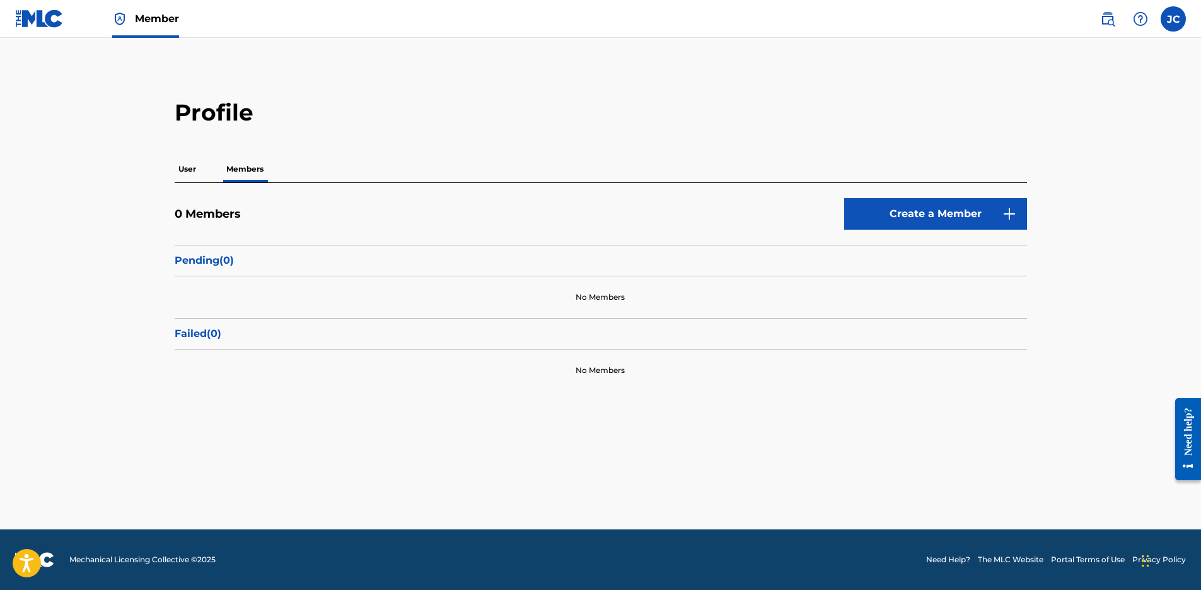
click at [205, 168] on div "User Members" at bounding box center [601, 169] width 853 height 26
click at [180, 168] on p "User" at bounding box center [187, 169] width 25 height 26
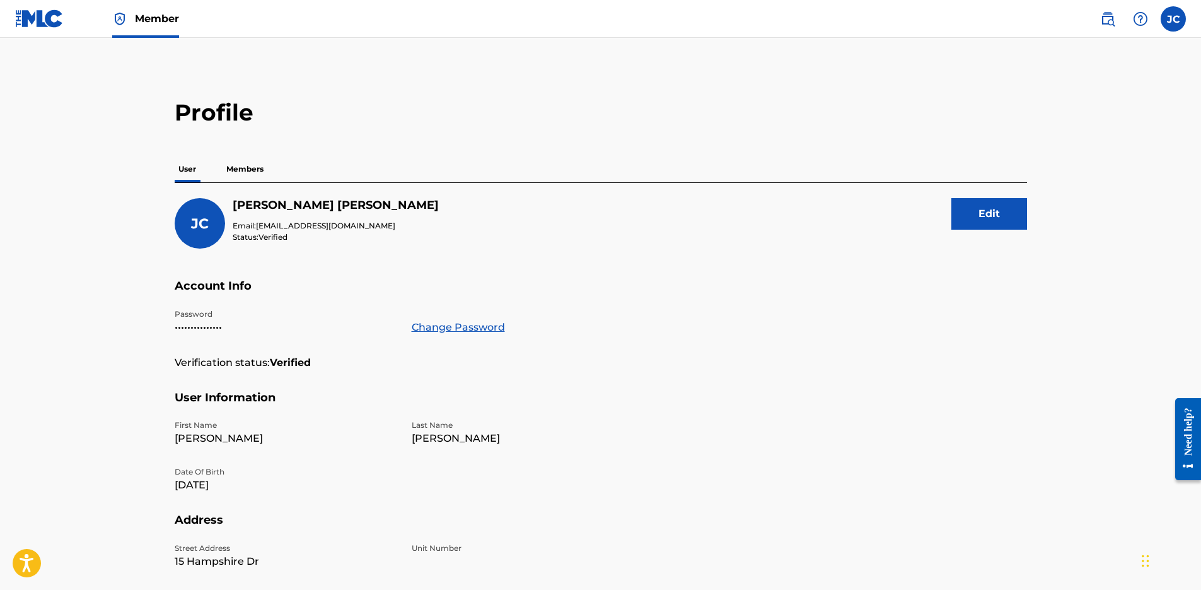
click at [225, 170] on p "Members" at bounding box center [245, 169] width 45 height 26
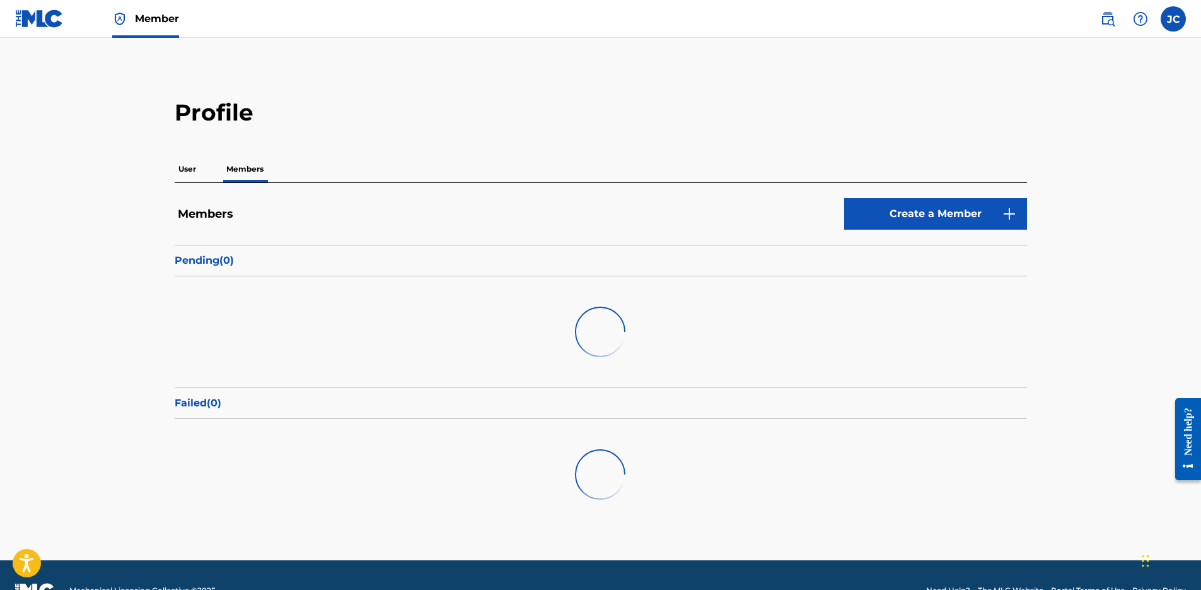
click at [195, 168] on p "User" at bounding box center [187, 169] width 25 height 26
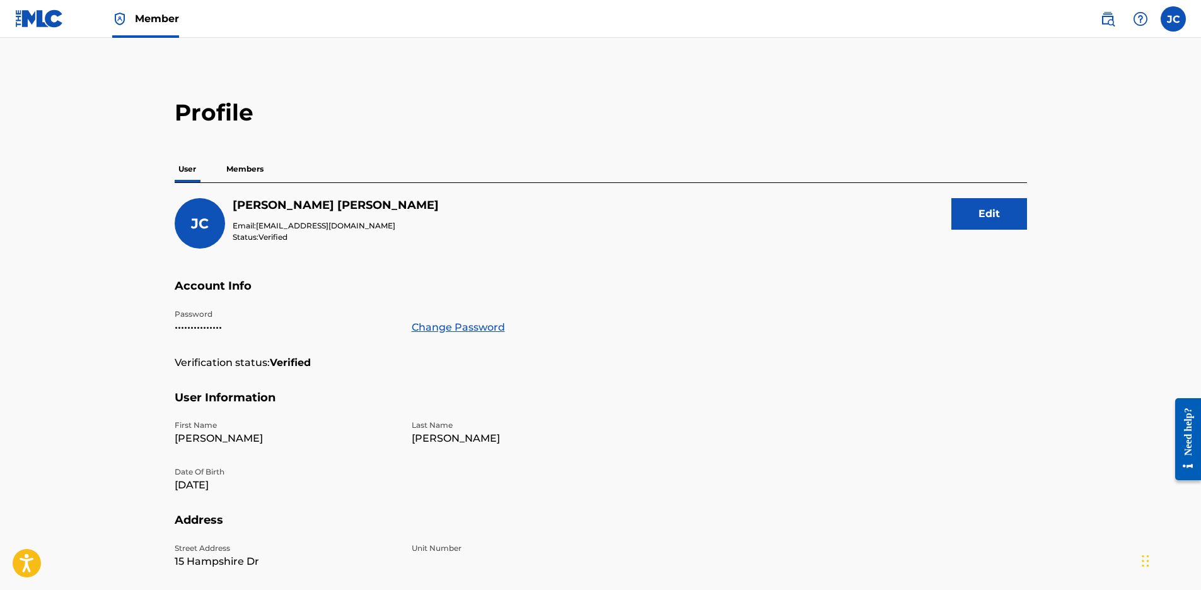
click at [252, 168] on p "Members" at bounding box center [245, 169] width 45 height 26
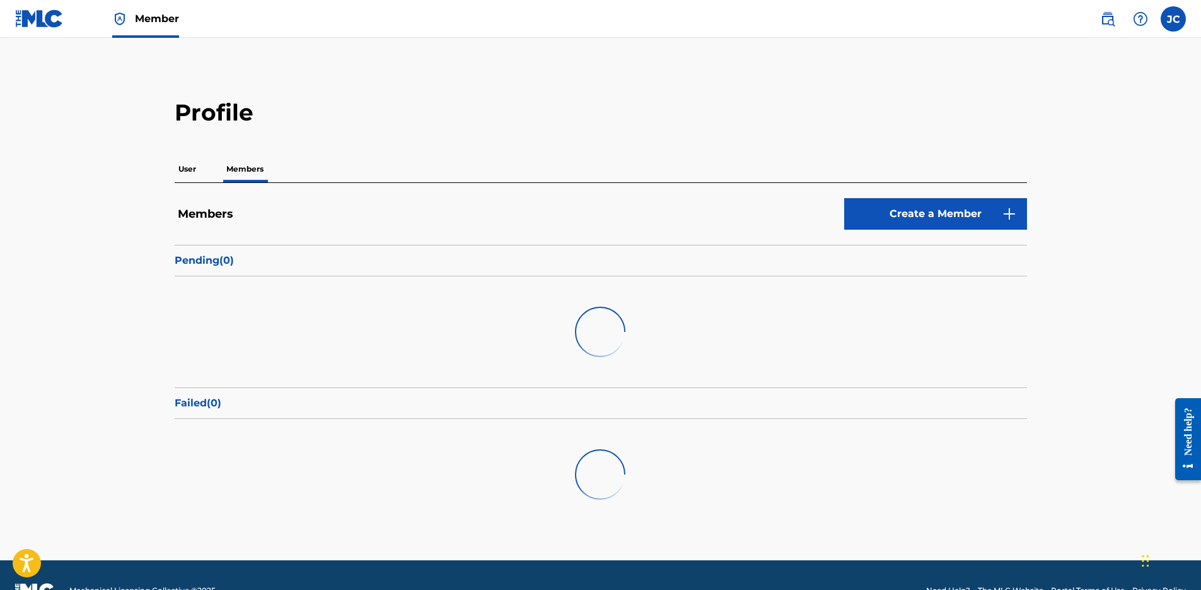
click at [191, 163] on p "User" at bounding box center [187, 169] width 25 height 26
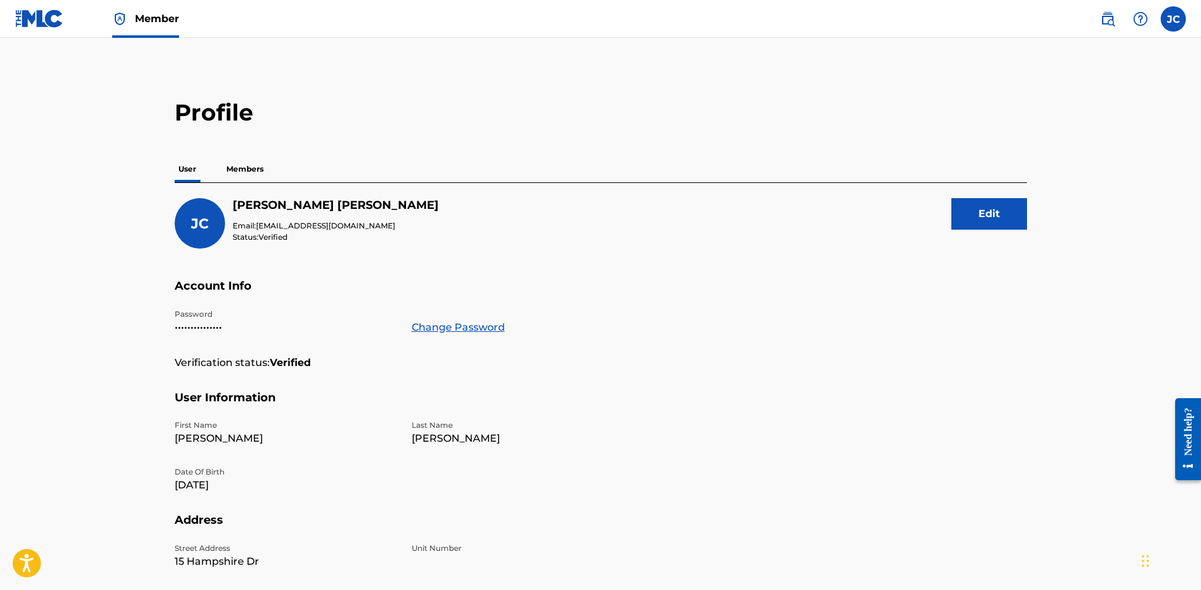
click at [127, 20] on img at bounding box center [119, 18] width 15 height 15
